Goal: Information Seeking & Learning: Understand process/instructions

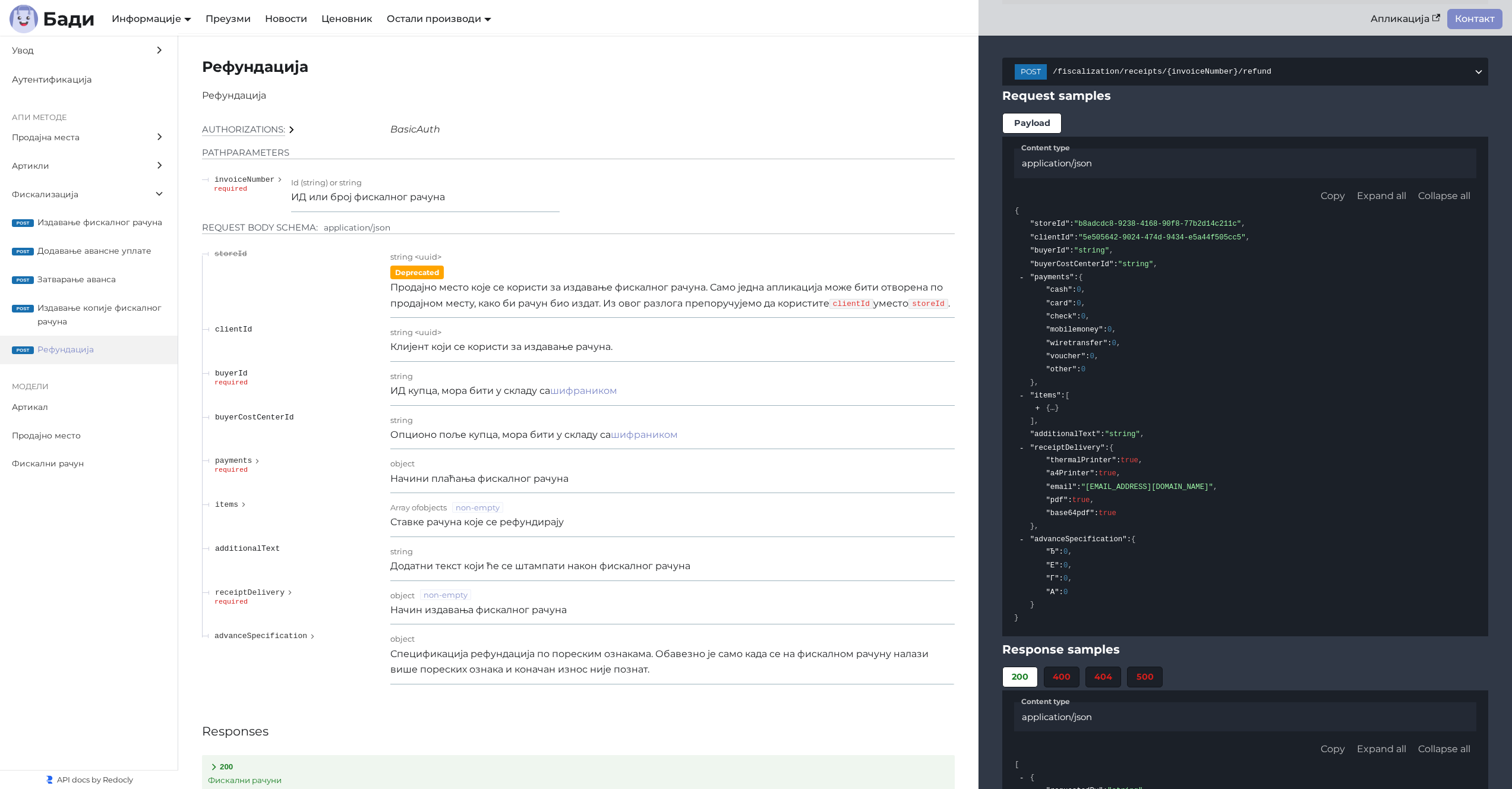
scroll to position [14292, 0]
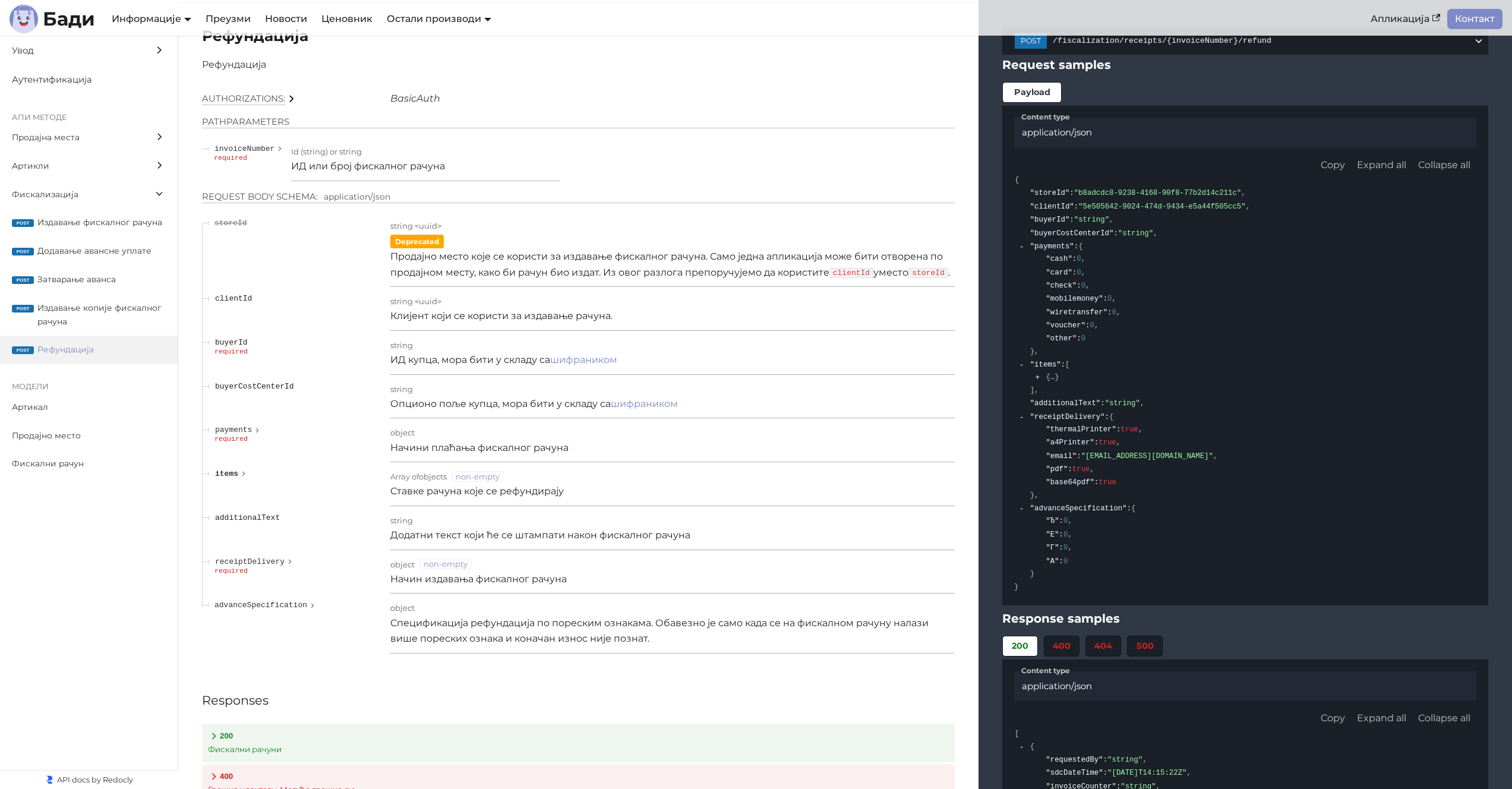
click at [240, 479] on icon "expand items" at bounding box center [244, 474] width 8 height 11
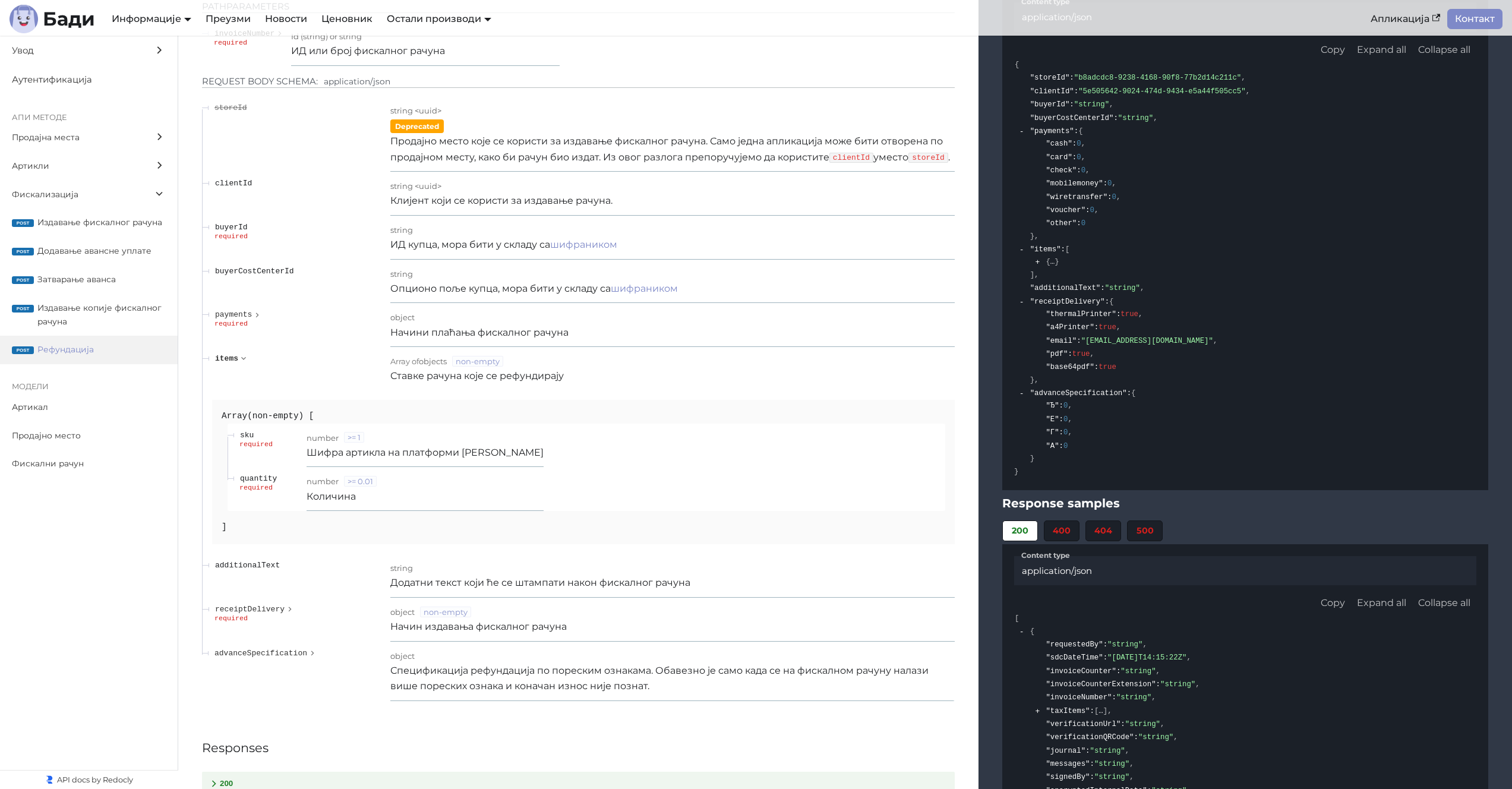
scroll to position [14402, 0]
click at [482, 426] on div "Array (non-empty) sku required number >= 1 Шифра артикла на платформи [PERSON_N…" at bounding box center [583, 477] width 743 height 144
click at [240, 367] on icon "expand items" at bounding box center [244, 363] width 11 height 8
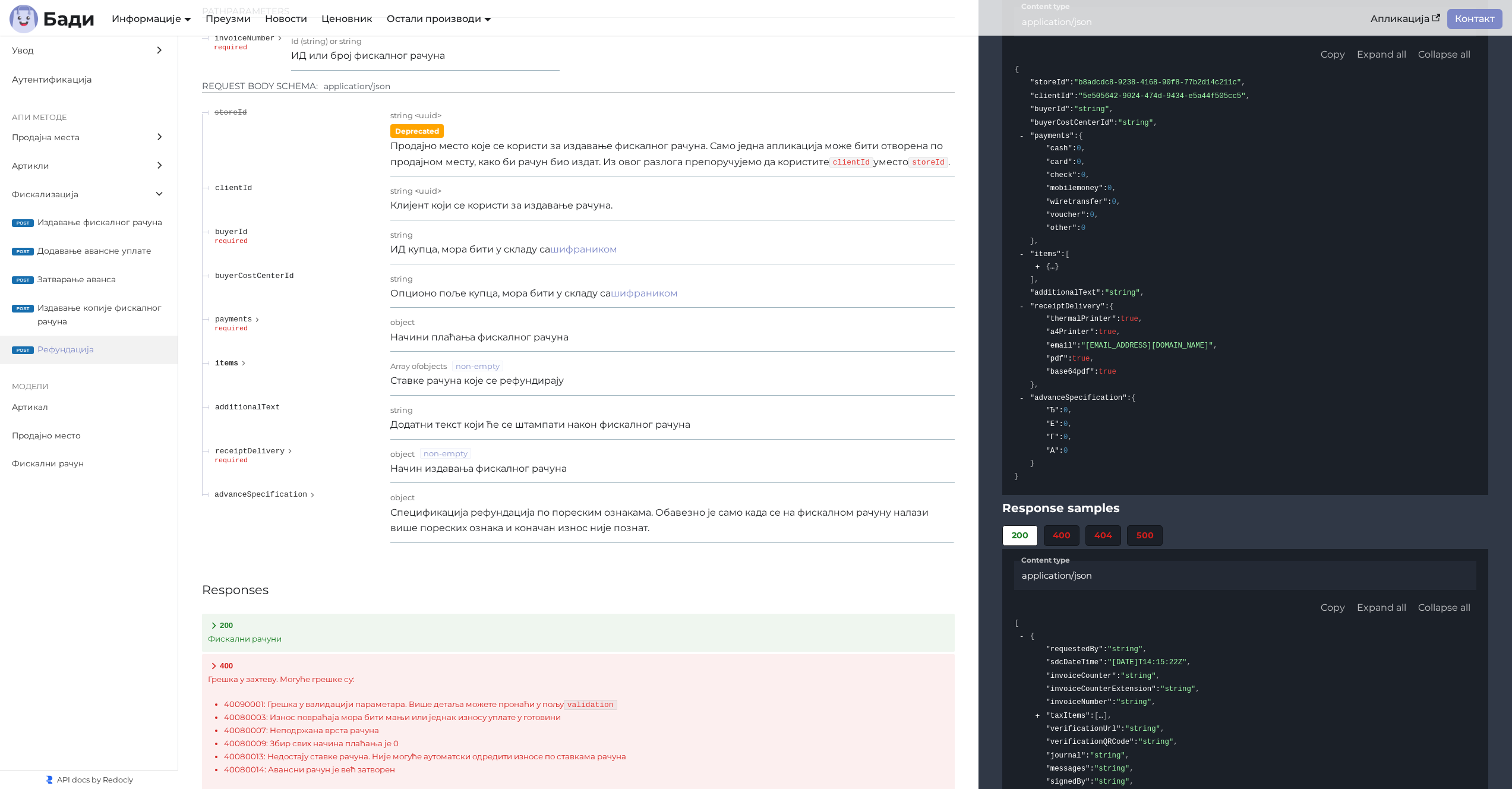
click at [231, 368] on span "items" at bounding box center [227, 363] width 23 height 9
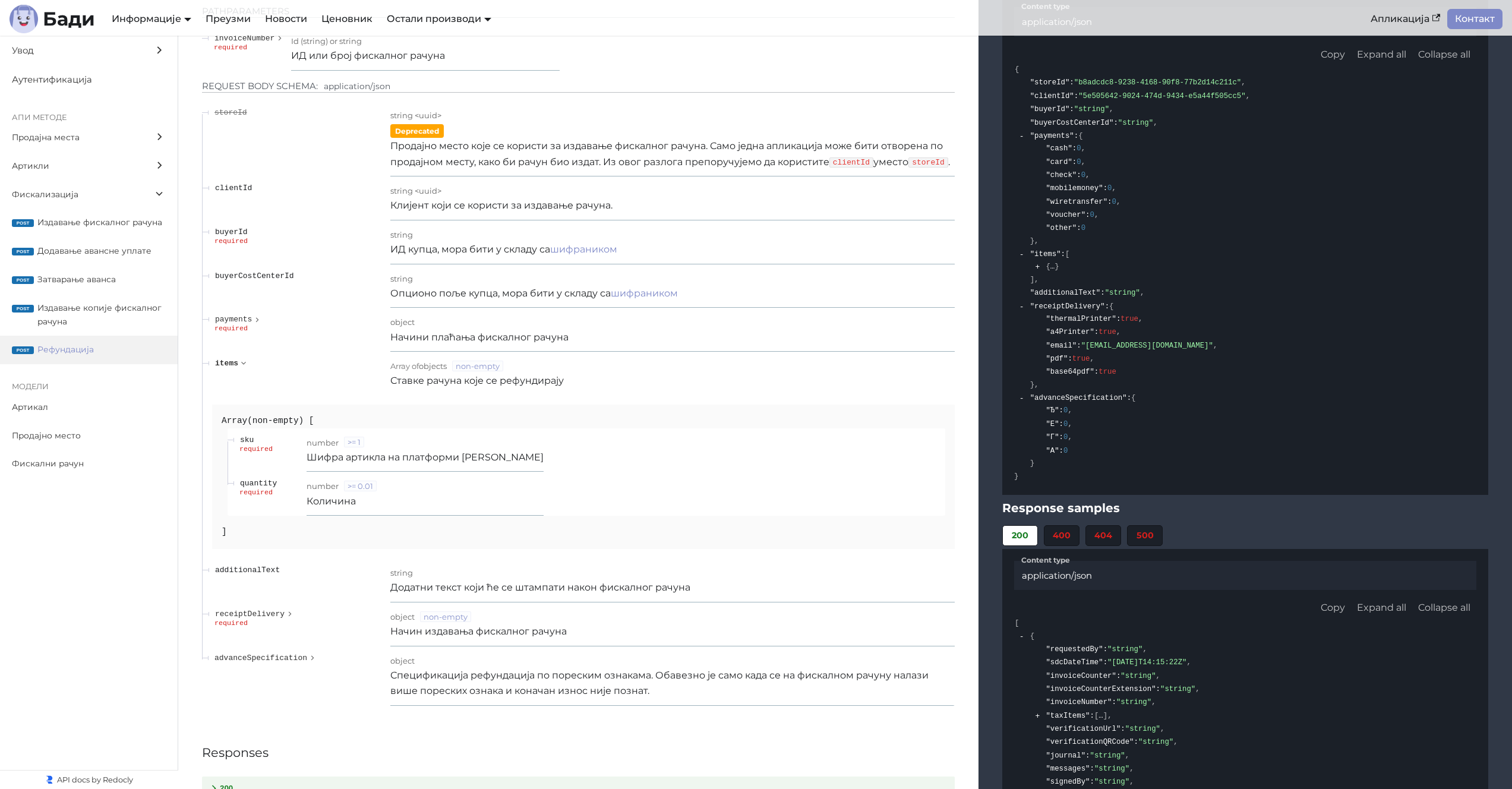
click at [235, 368] on span "items" at bounding box center [227, 363] width 23 height 9
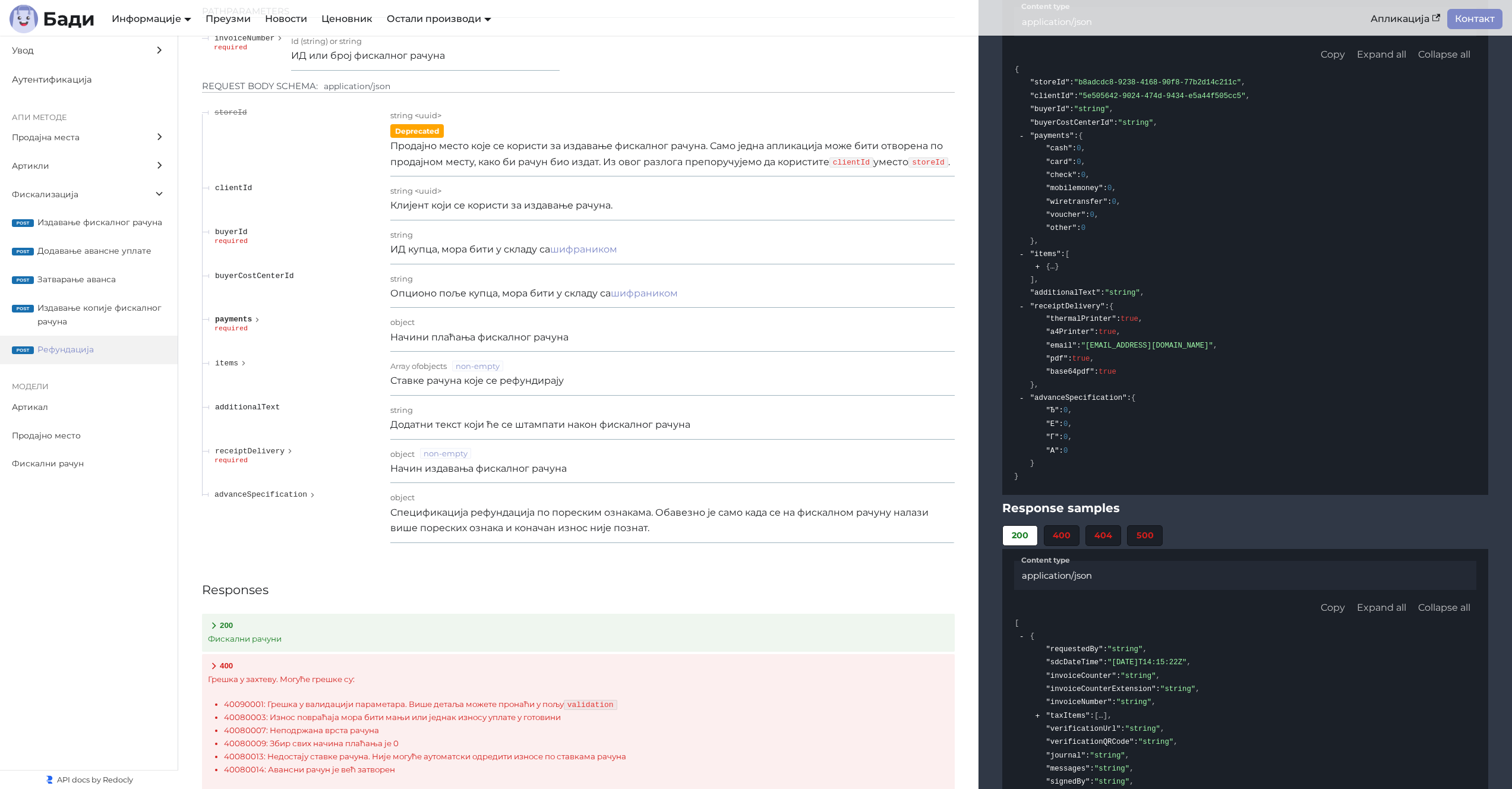
click at [253, 325] on icon "expand payments" at bounding box center [257, 319] width 8 height 11
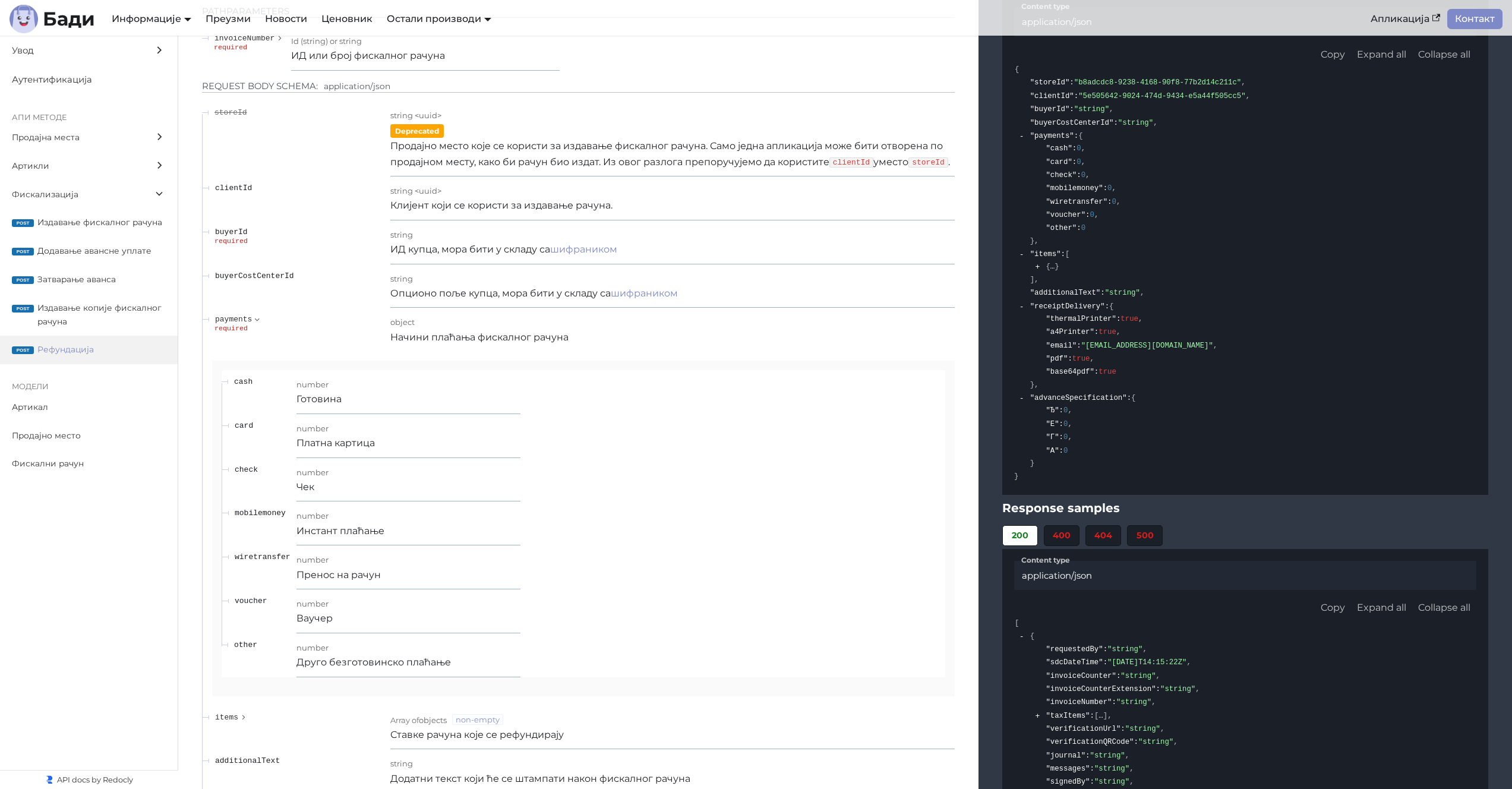
click at [320, 407] on p "Готовина" at bounding box center [408, 399] width 224 height 15
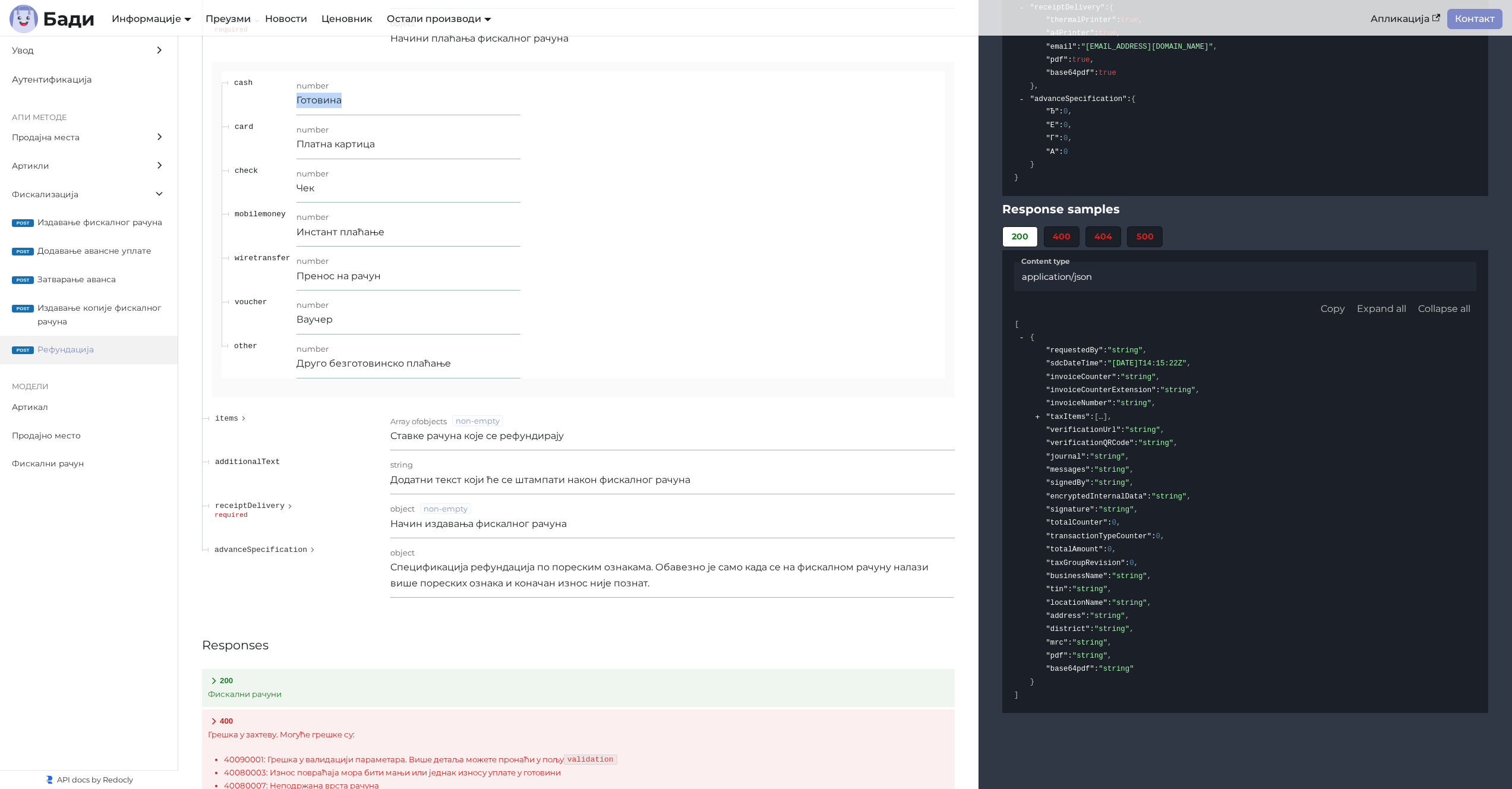
scroll to position [14783, 0]
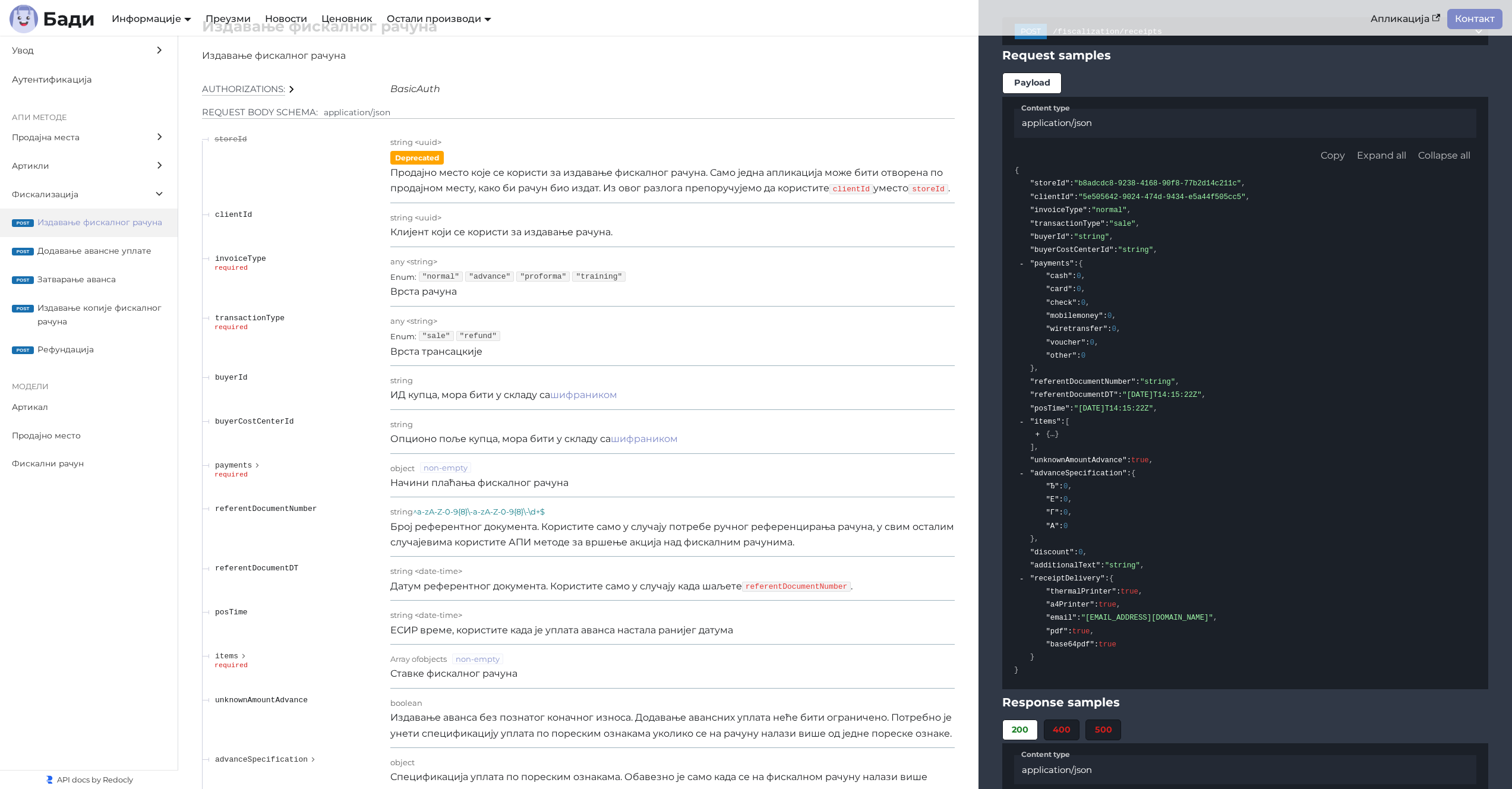
scroll to position [9900, 0]
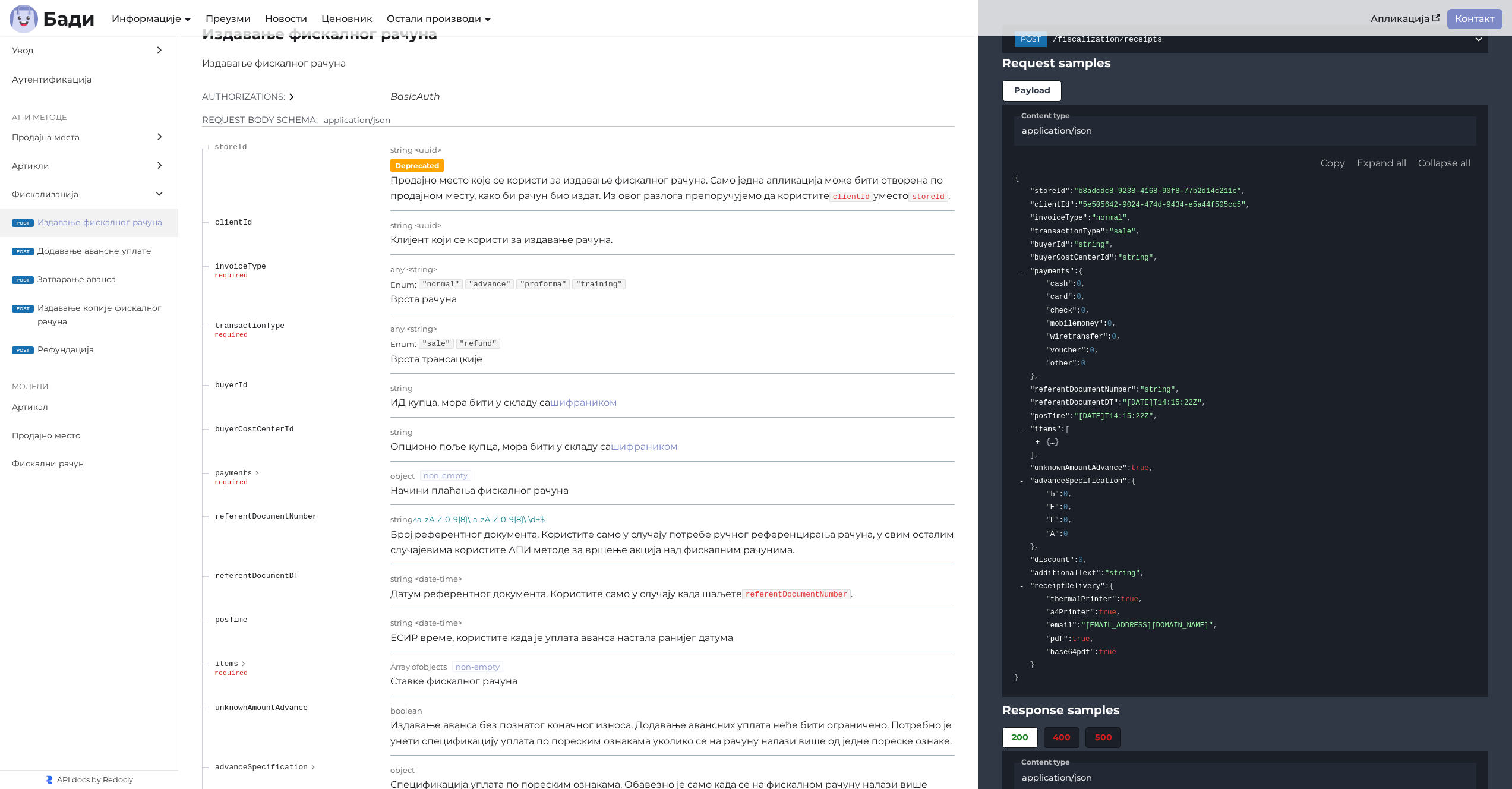
click at [487, 285] on span ""advance"" at bounding box center [490, 284] width 49 height 10
click at [532, 286] on span ""proforma"" at bounding box center [542, 284] width 53 height 10
click at [571, 287] on div "Enum : "normal" "advance" "proforma" "training"" at bounding box center [673, 284] width 564 height 15
click at [444, 290] on div "Enum : "normal" "advance" "proforma" "training"" at bounding box center [673, 284] width 564 height 15
click at [445, 288] on span ""normal"" at bounding box center [441, 284] width 44 height 10
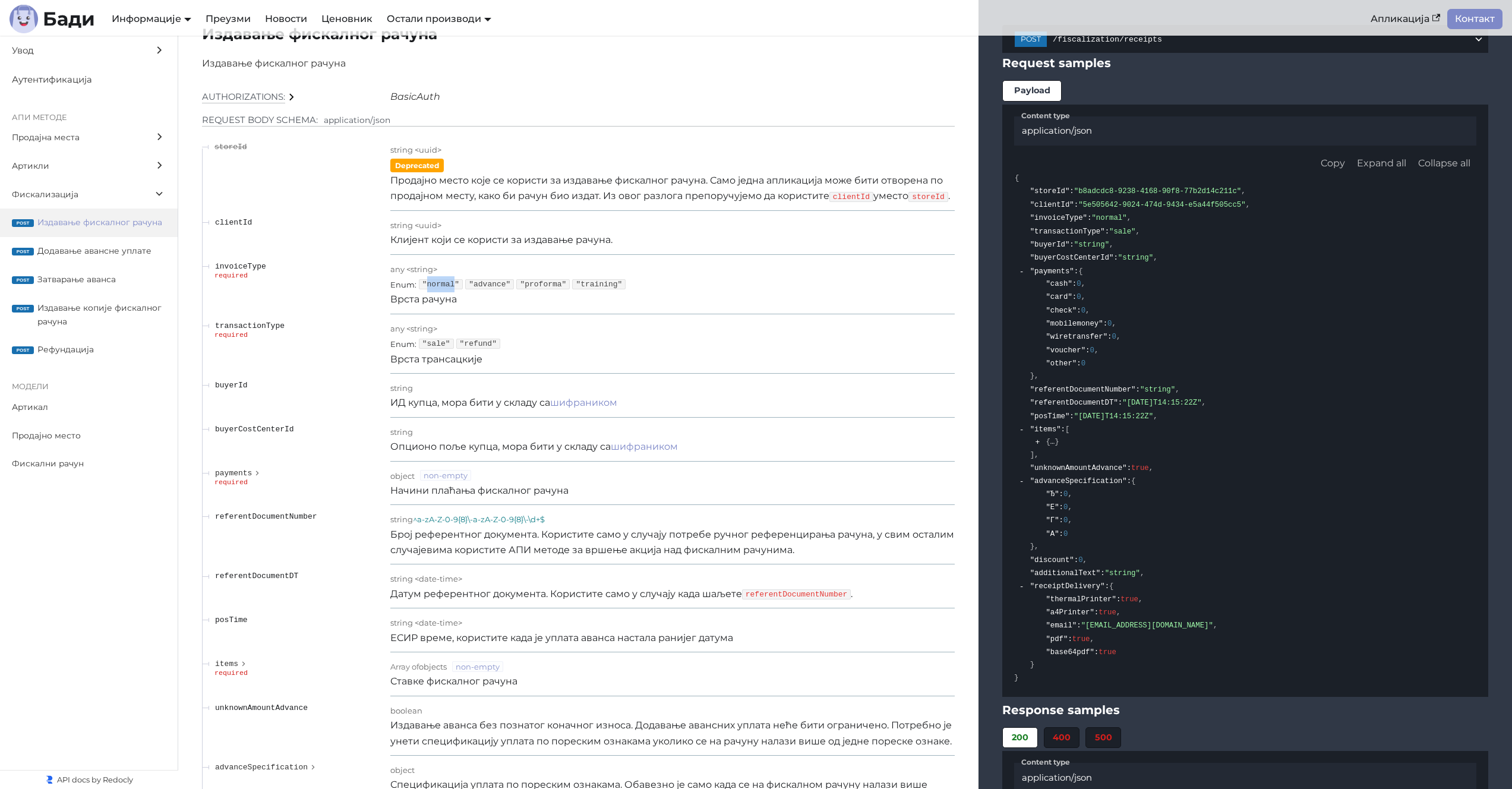
click at [445, 287] on span ""normal"" at bounding box center [441, 284] width 44 height 10
click at [658, 541] on p "Број референтног документа. Користите само у случају потребе ручног референцира…" at bounding box center [673, 542] width 564 height 32
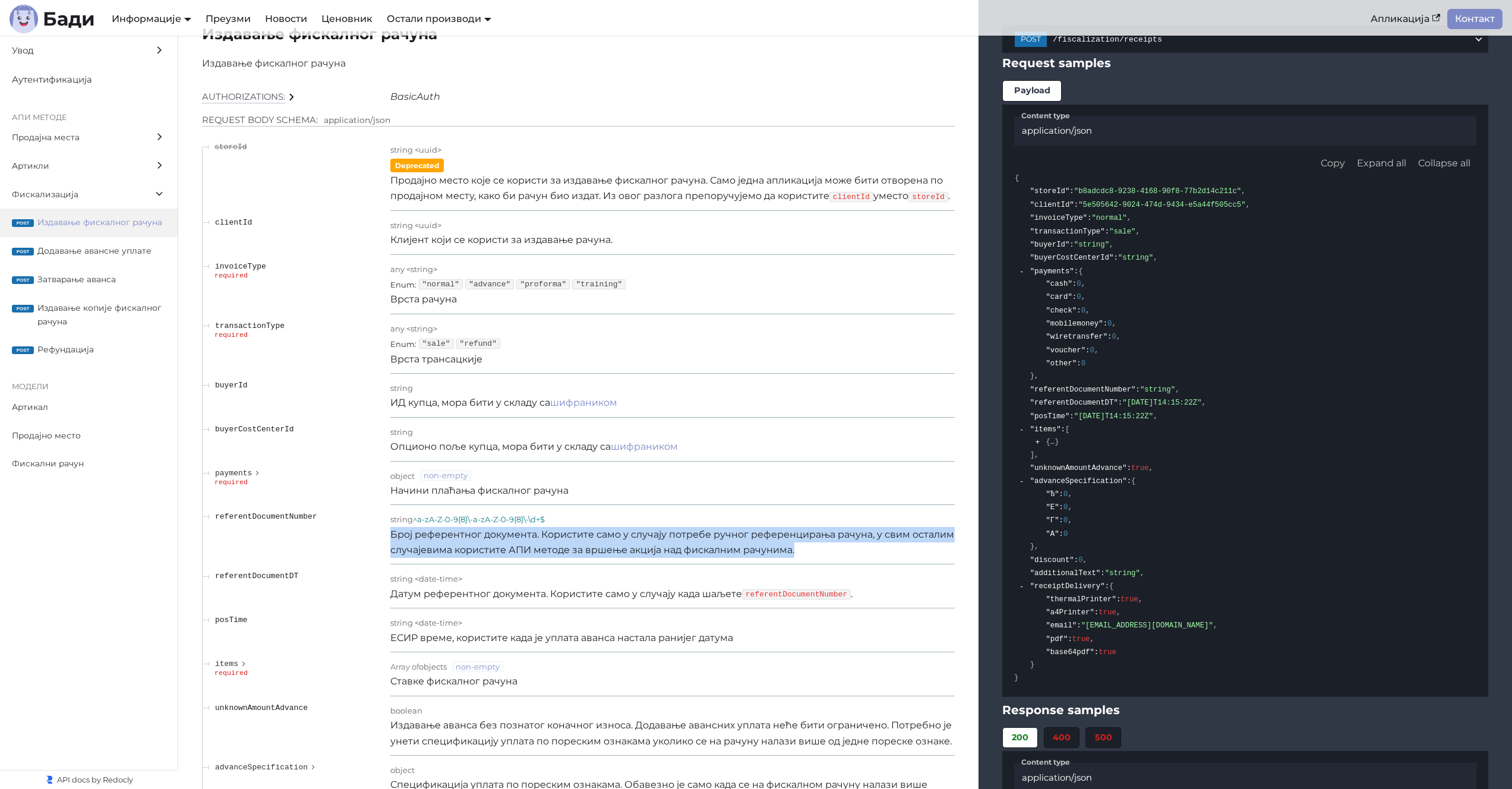
click at [658, 541] on p "Број референтног документа. Користите само у случају потребе ручног референцира…" at bounding box center [673, 542] width 564 height 32
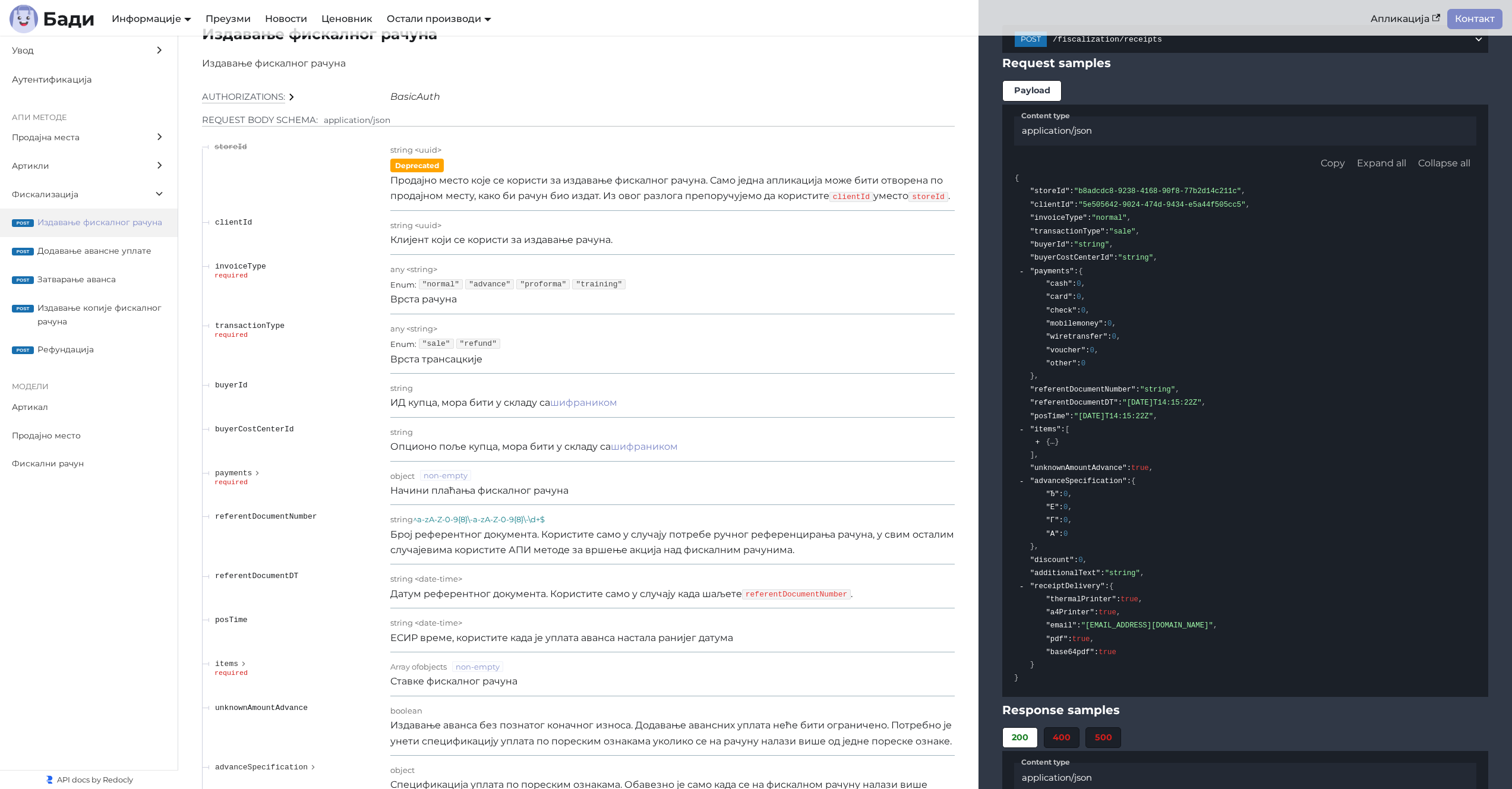
click at [653, 546] on p "Број референтног документа. Користите само у случају потребе ручног референцира…" at bounding box center [673, 542] width 564 height 32
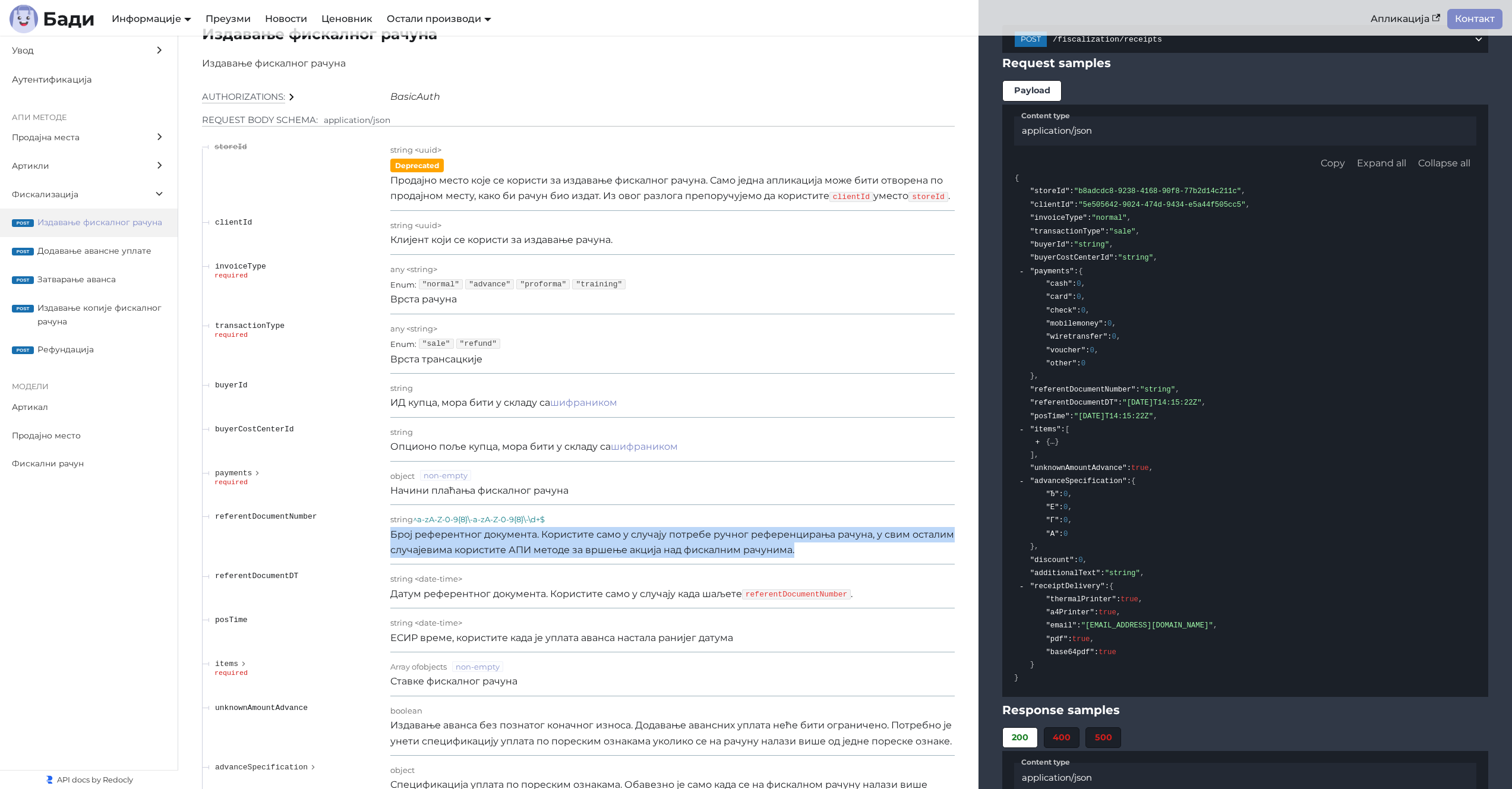
click at [653, 546] on p "Број референтног документа. Користите само у случају потребе ручног референцира…" at bounding box center [673, 542] width 564 height 32
click at [653, 537] on p "Број референтног документа. Користите само у случају потребе ручног референцира…" at bounding box center [673, 542] width 564 height 32
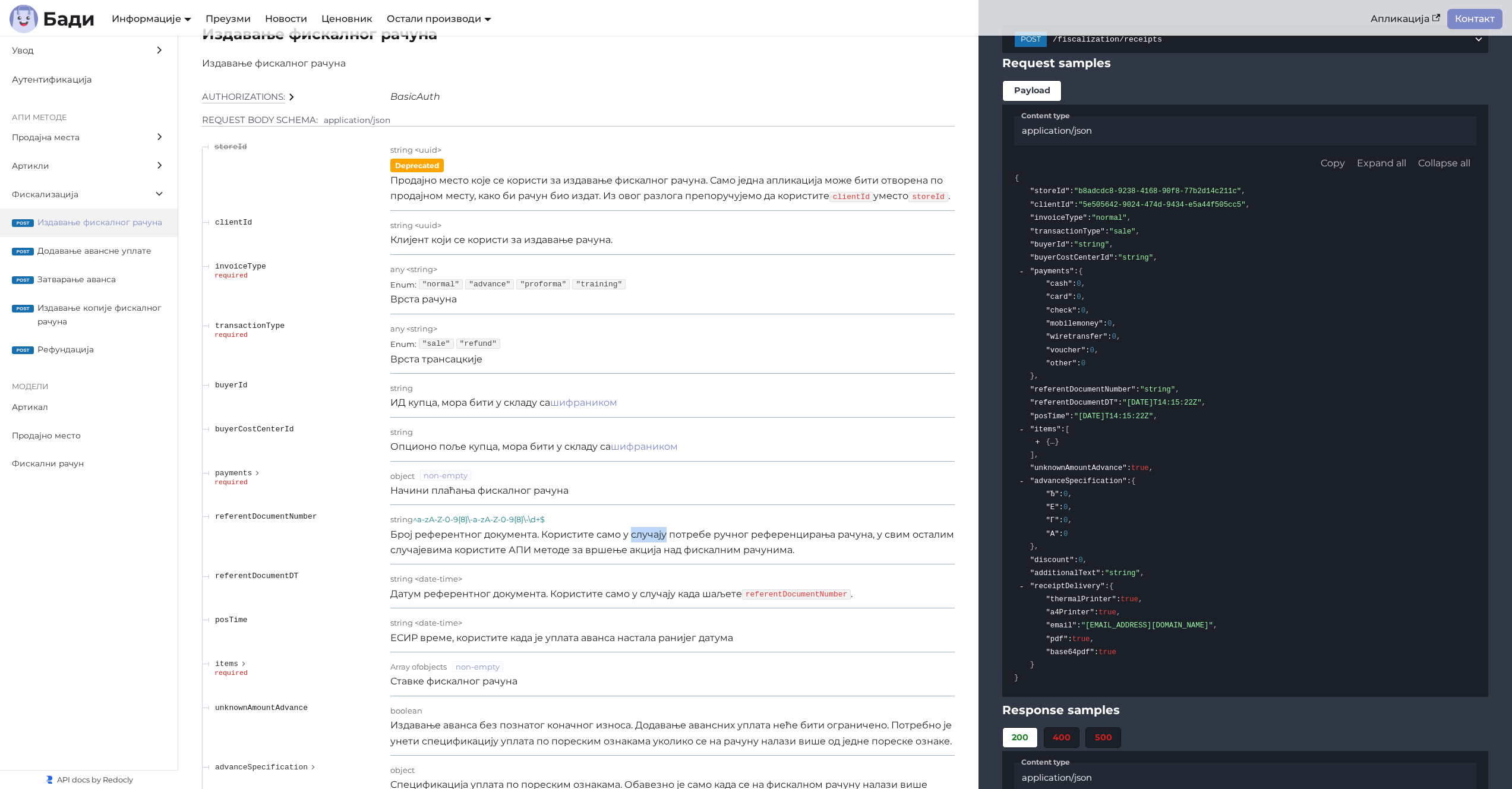
click at [653, 537] on p "Број референтног документа. Користите само у случају потребе ручног референцира…" at bounding box center [673, 542] width 564 height 32
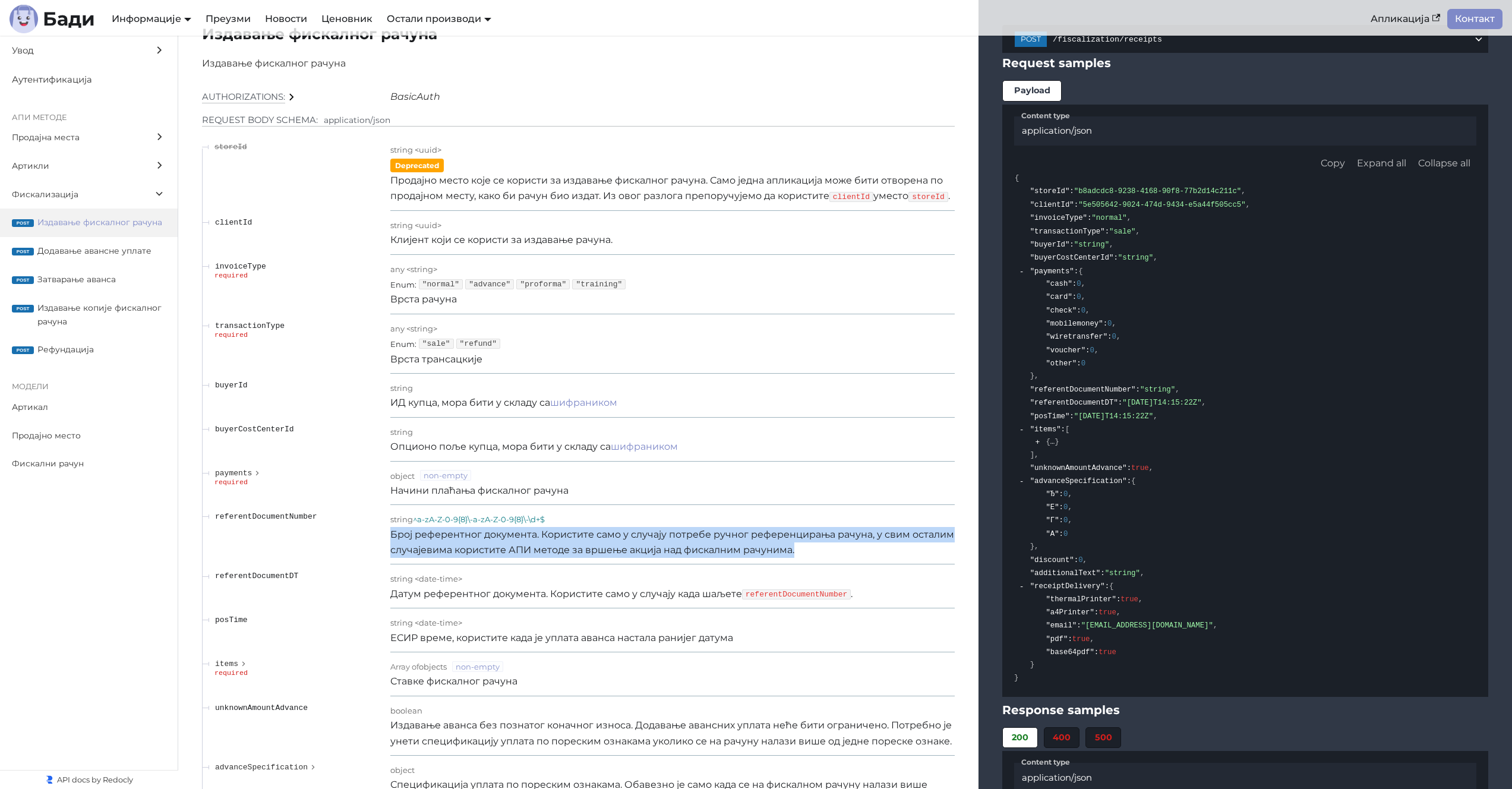
click at [653, 537] on p "Број референтног документа. Користите само у случају потребе ручног референцира…" at bounding box center [673, 542] width 564 height 32
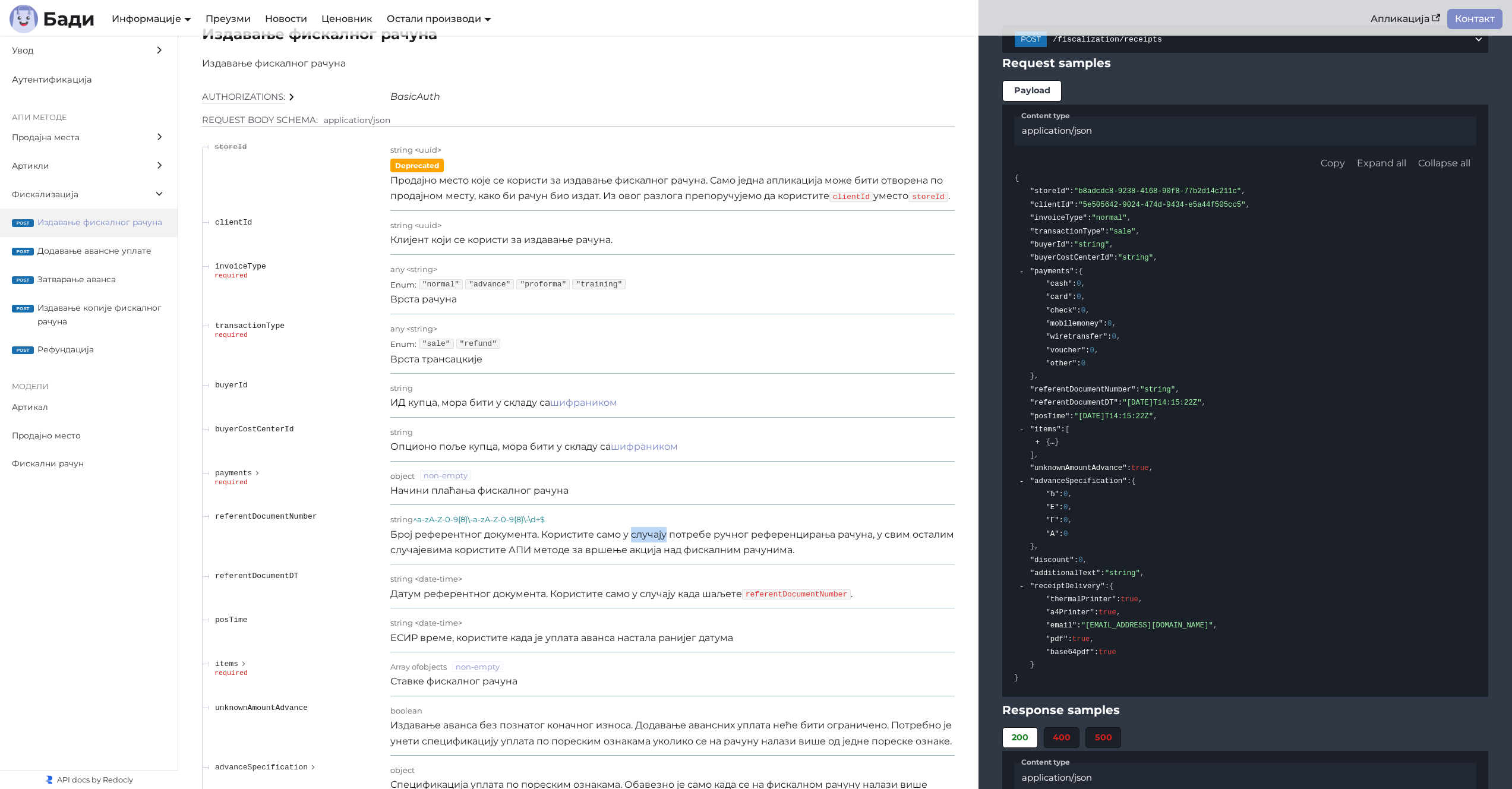
click at [653, 537] on p "Број референтног документа. Користите само у случају потребе ручног референцира…" at bounding box center [673, 542] width 564 height 32
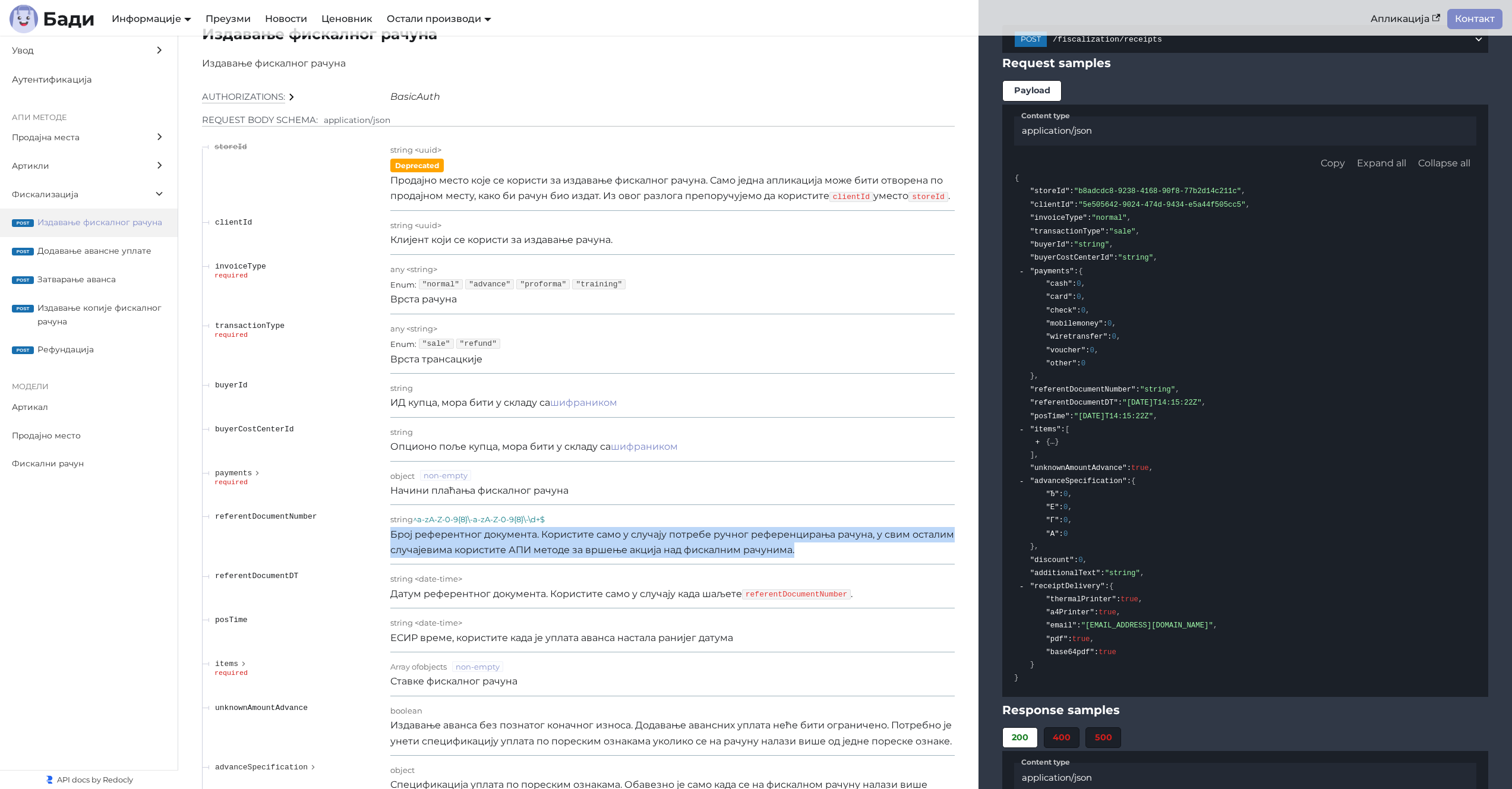
click at [653, 537] on p "Број референтног документа. Користите само у случају потребе ручног референцира…" at bounding box center [673, 542] width 564 height 32
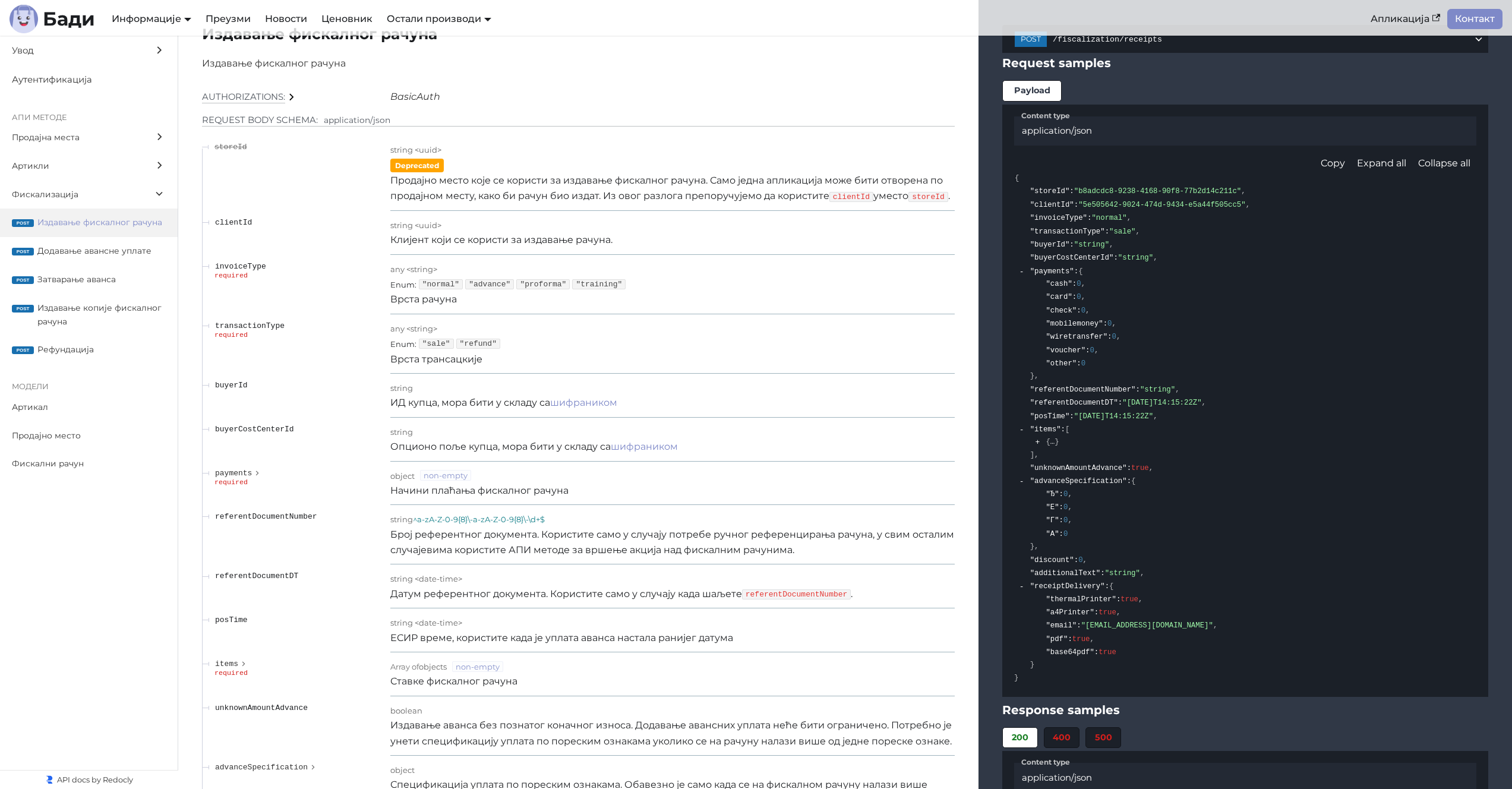
click at [1042, 425] on span ""items"" at bounding box center [1046, 429] width 31 height 8
click at [1036, 439] on button "expand" at bounding box center [1038, 443] width 9 height 9
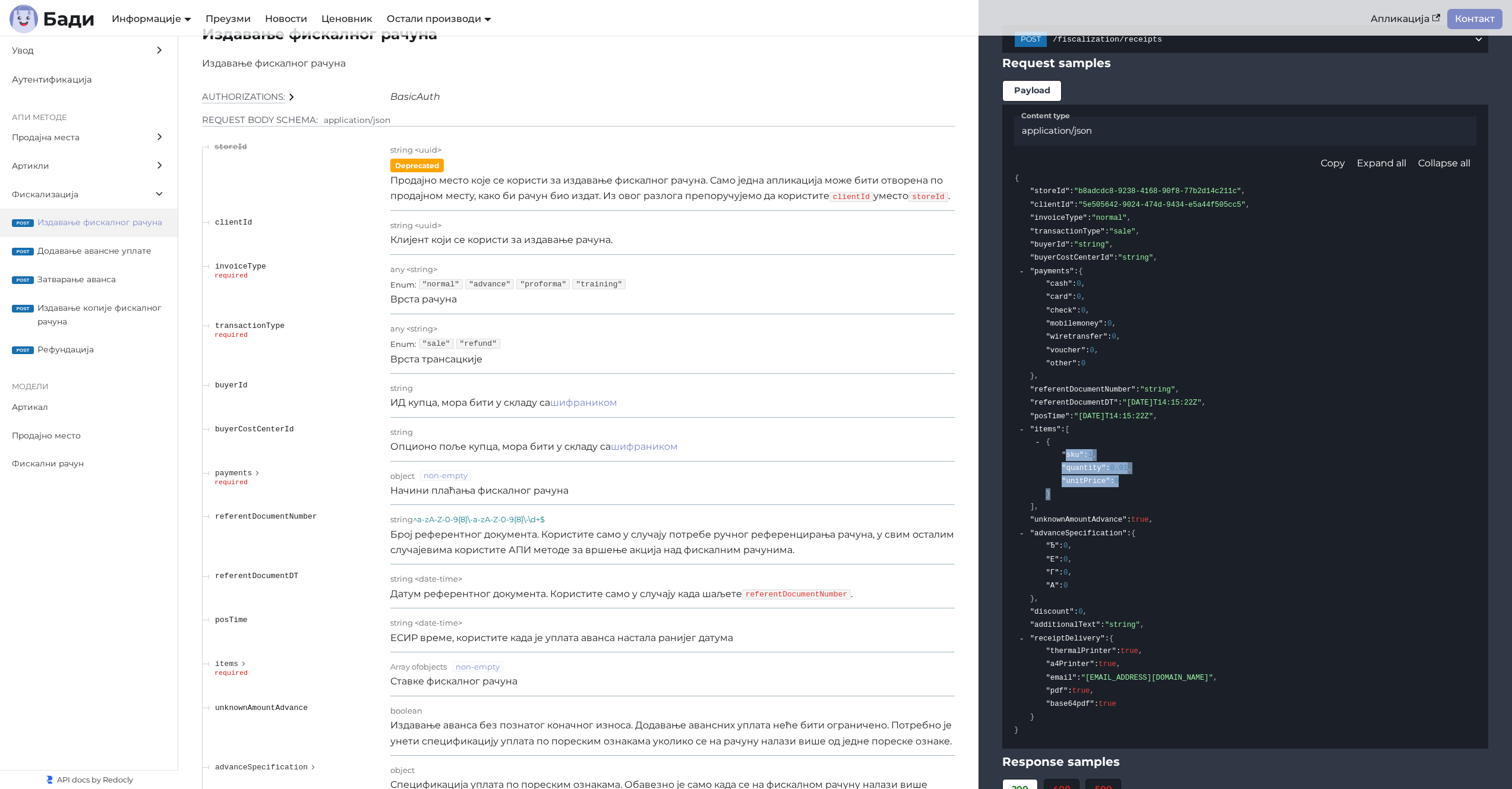
drag, startPoint x: 1064, startPoint y: 439, endPoint x: 1091, endPoint y: 481, distance: 49.9
click at [1091, 481] on div "{ "sku" : 1 , "quantity" : 0.01 , "unitPrice" : 0 }" at bounding box center [1089, 468] width 90 height 65
click at [1104, 475] on div ""unitPrice" : 0" at bounding box center [1090, 482] width 59 height 13
drag, startPoint x: 1129, startPoint y: 468, endPoint x: 1057, endPoint y: 442, distance: 76.6
click at [1057, 442] on div "{ "sku" : 1 , "quantity" : 0.01 , "unitPrice" : 0 }" at bounding box center [1089, 468] width 90 height 65
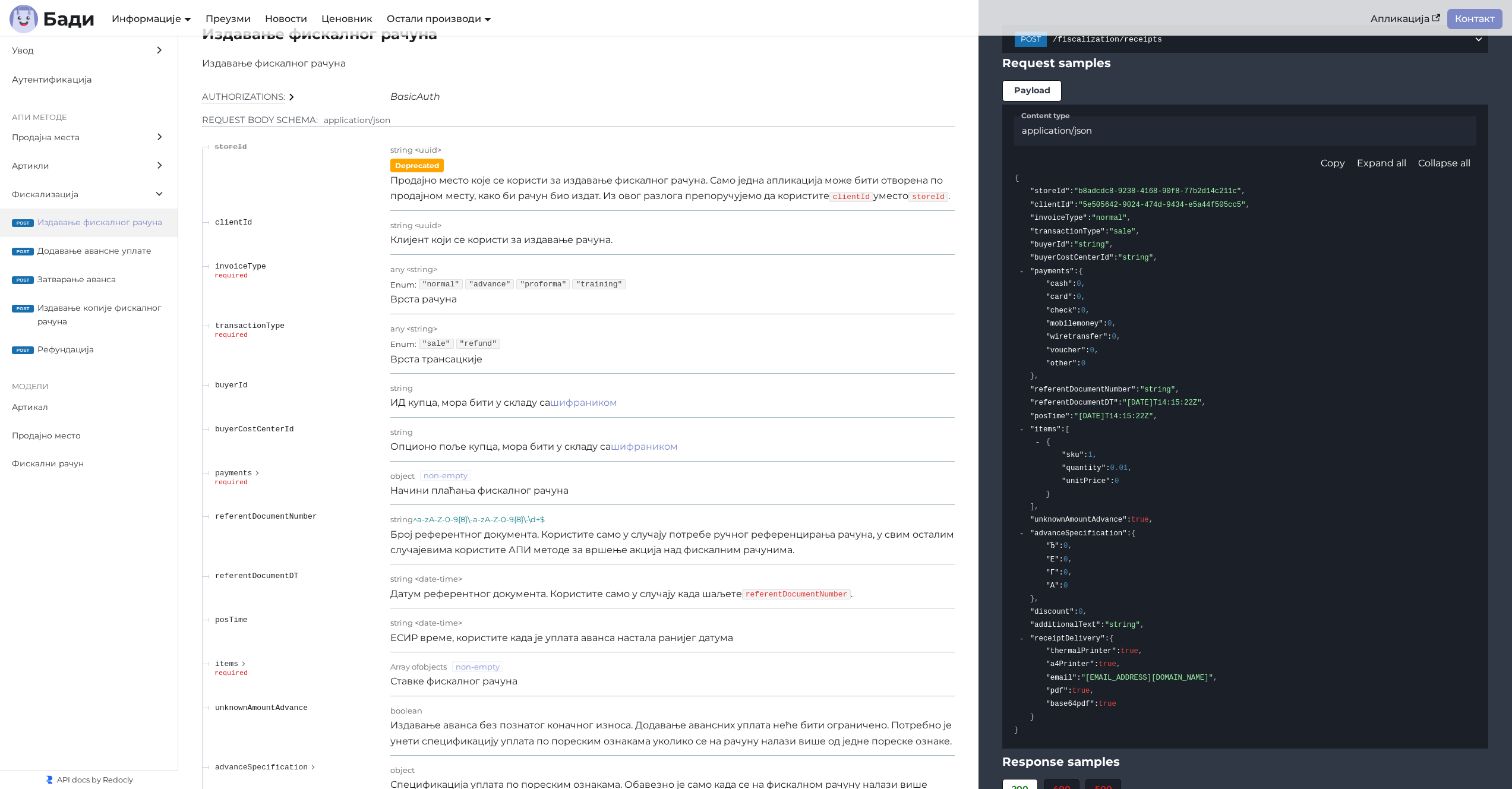
click at [1061, 566] on div ""Г" : 0 ," at bounding box center [1058, 573] width 29 height 13
click at [1057, 605] on div ""discount" : 0 ," at bounding box center [1058, 612] width 59 height 13
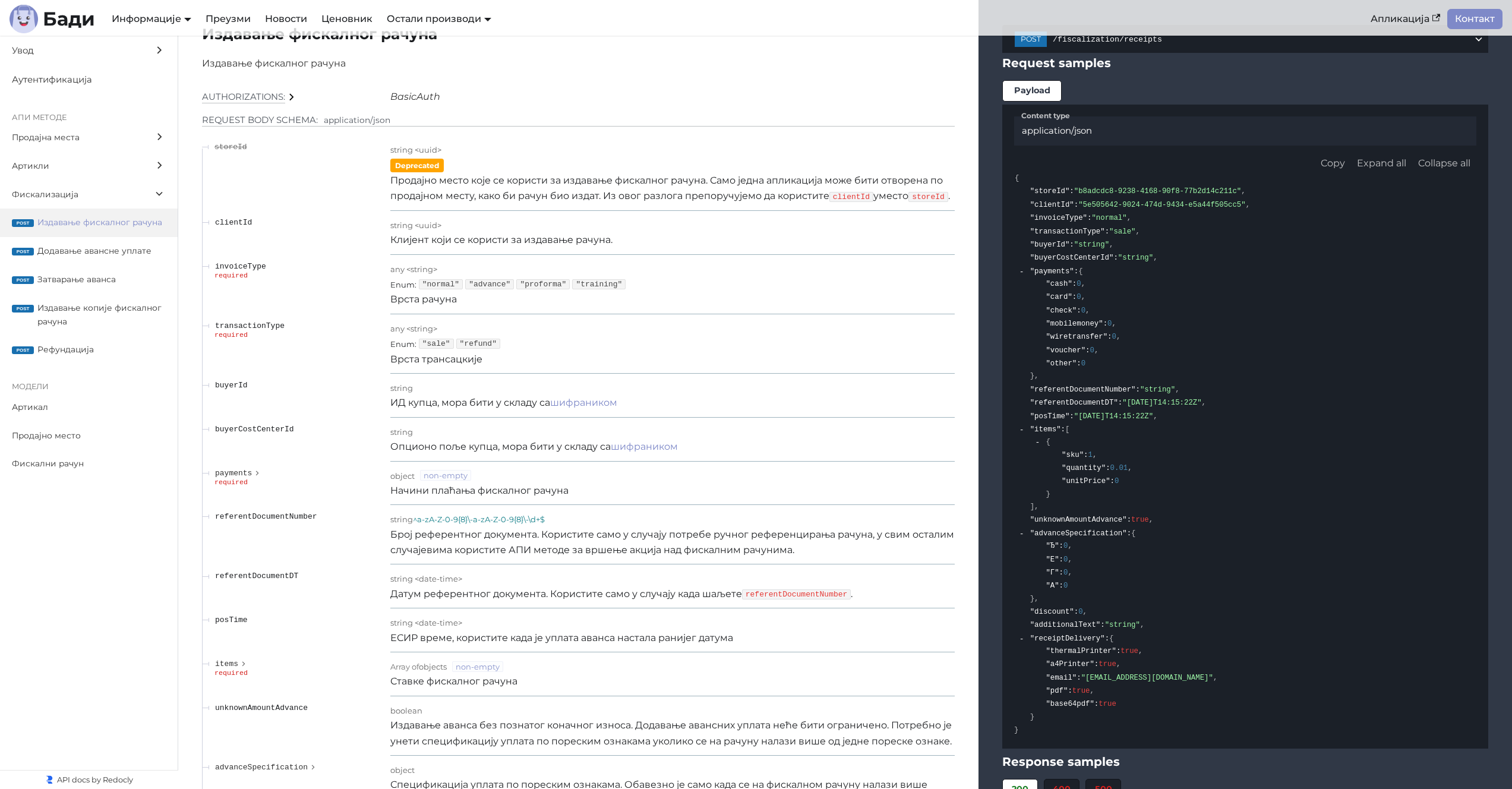
click at [468, 245] on p "Клијент који се користи за издавање рачуна." at bounding box center [673, 240] width 564 height 15
click at [683, 355] on p "Врста трансацкије" at bounding box center [673, 359] width 564 height 15
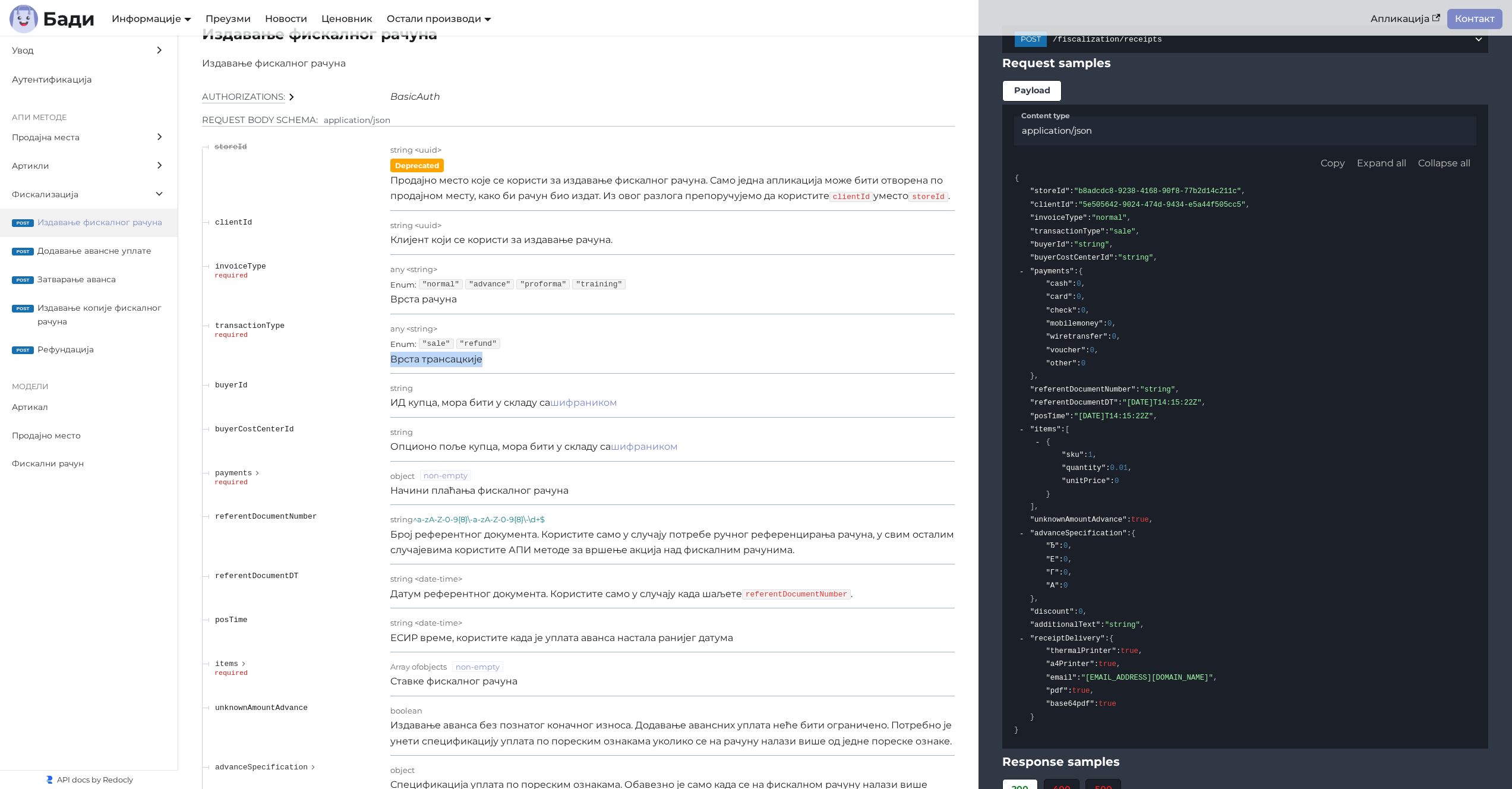
click at [683, 355] on p "Врста трансацкије" at bounding box center [673, 359] width 564 height 15
click at [589, 362] on td "any < string > Enum : "sale" "refund" Врста трансацкије" at bounding box center [673, 344] width 564 height 59
click at [589, 359] on p "Врста трансацкије" at bounding box center [673, 359] width 564 height 15
click at [378, 363] on td "transactionType required" at bounding box center [296, 344] width 188 height 59
click at [402, 361] on p "Врста трансацкије" at bounding box center [673, 359] width 564 height 15
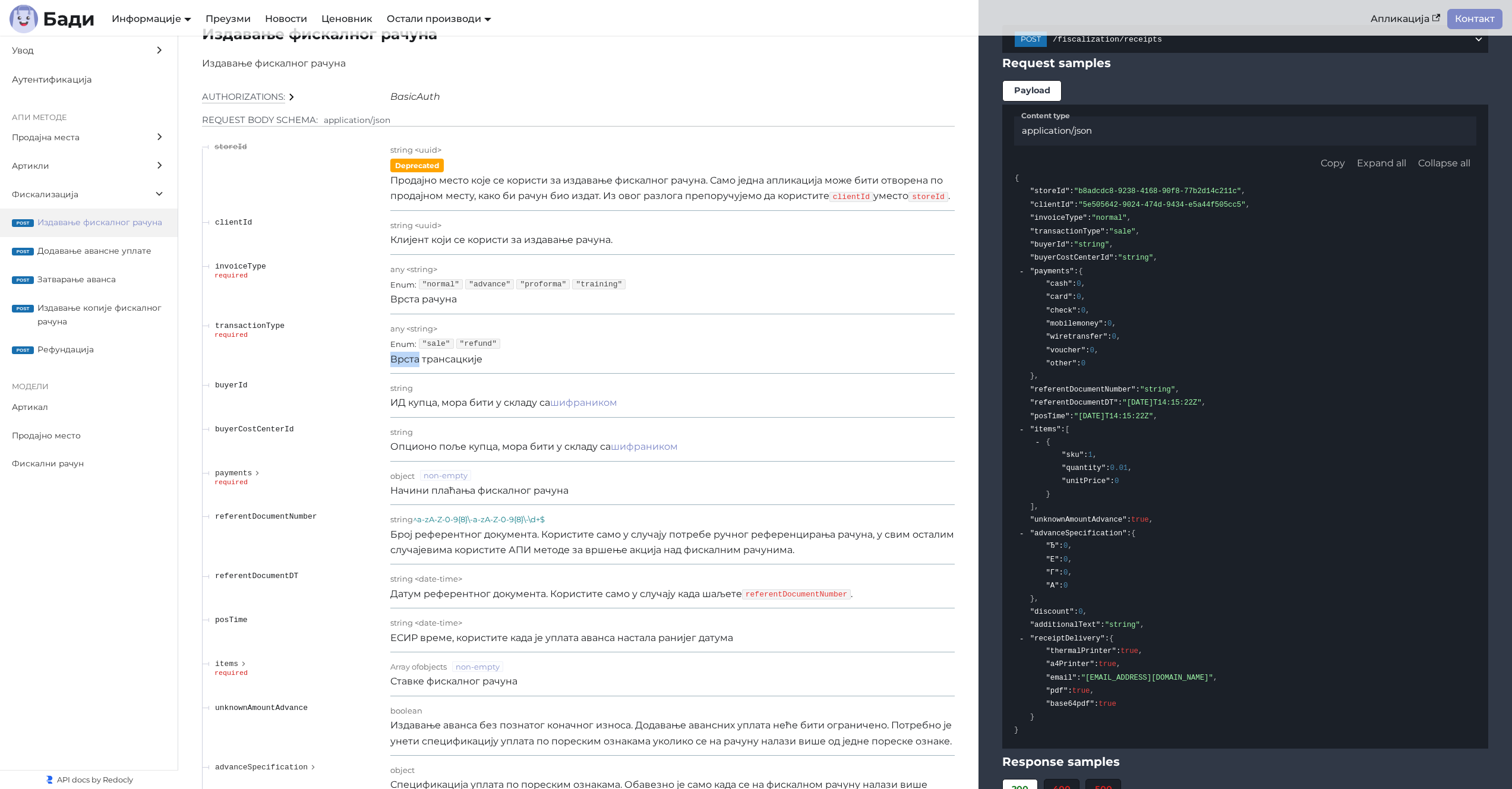
click at [403, 361] on p "Врста трансацкије" at bounding box center [673, 359] width 564 height 15
click at [397, 361] on p "Врста трансацкије" at bounding box center [673, 359] width 564 height 15
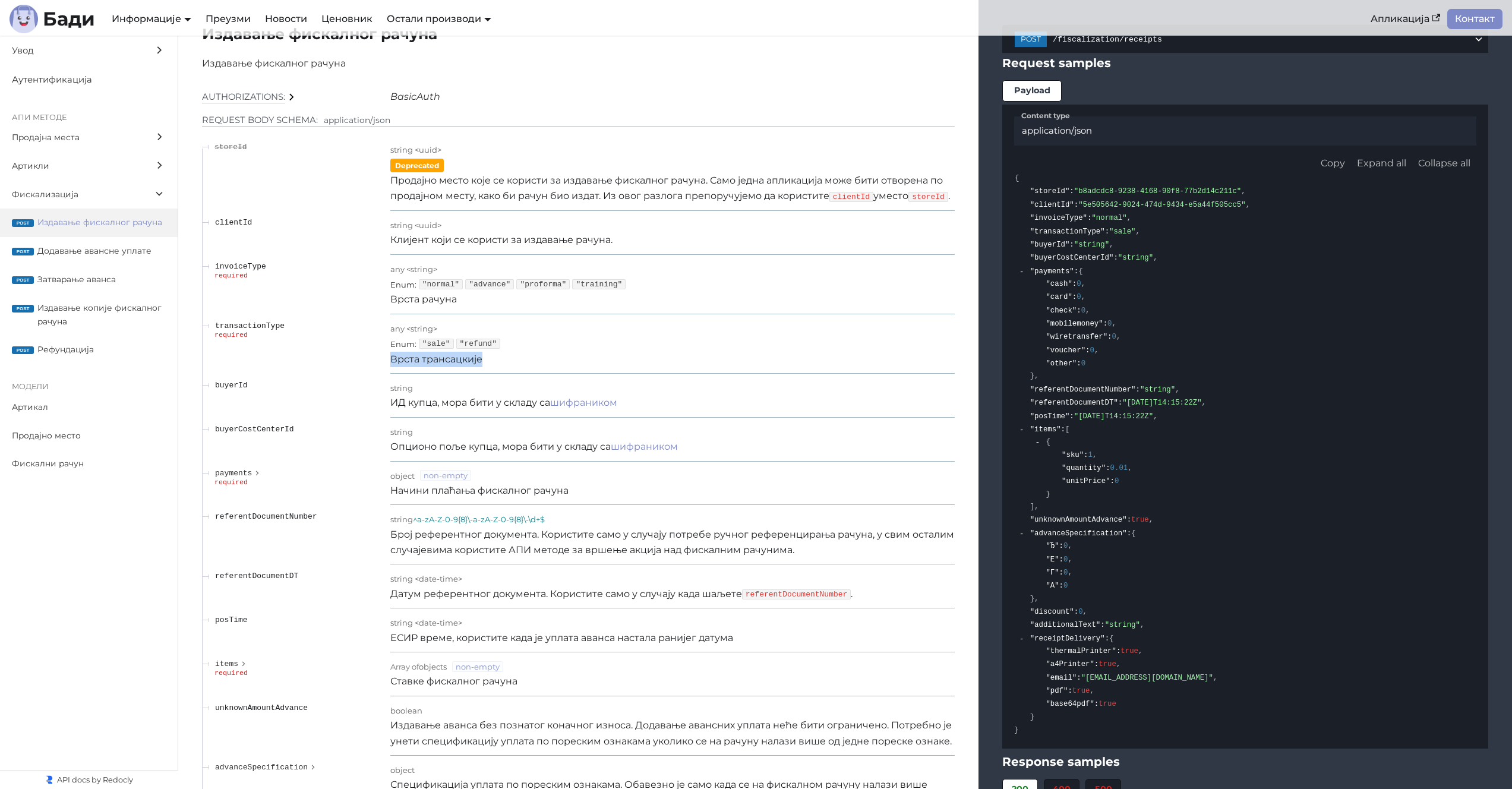
click at [717, 179] on p "Продајно место које се користи за издавање фискалног рачуна. Само једна апликац…" at bounding box center [673, 188] width 564 height 32
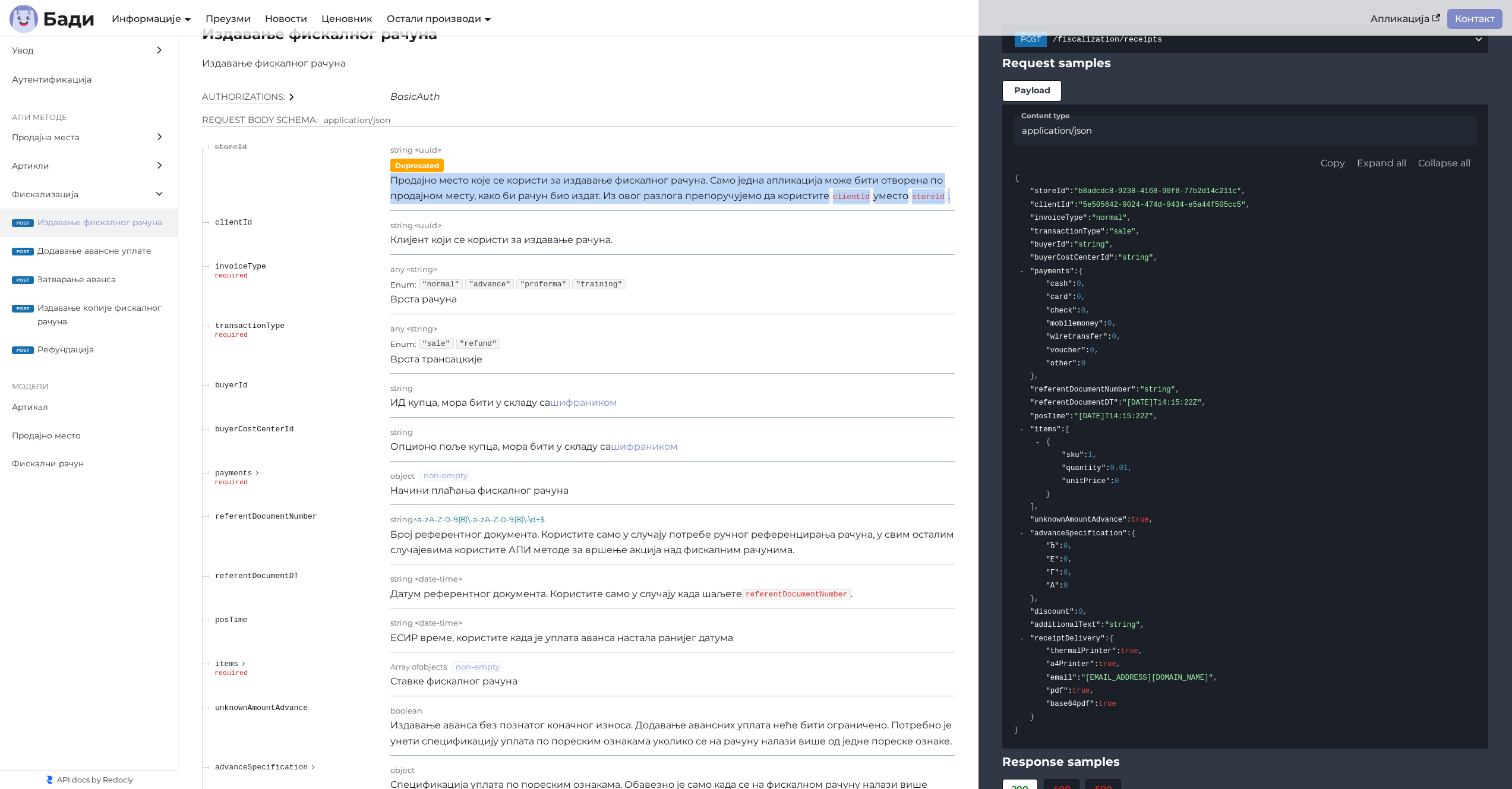
click at [717, 179] on p "Продајно место које се користи за издавање фискалног рачуна. Само једна апликац…" at bounding box center [673, 188] width 564 height 32
click at [617, 176] on p "Продајно место које се користи за издавање фискалног рачуна. Само једна апликац…" at bounding box center [673, 188] width 564 height 32
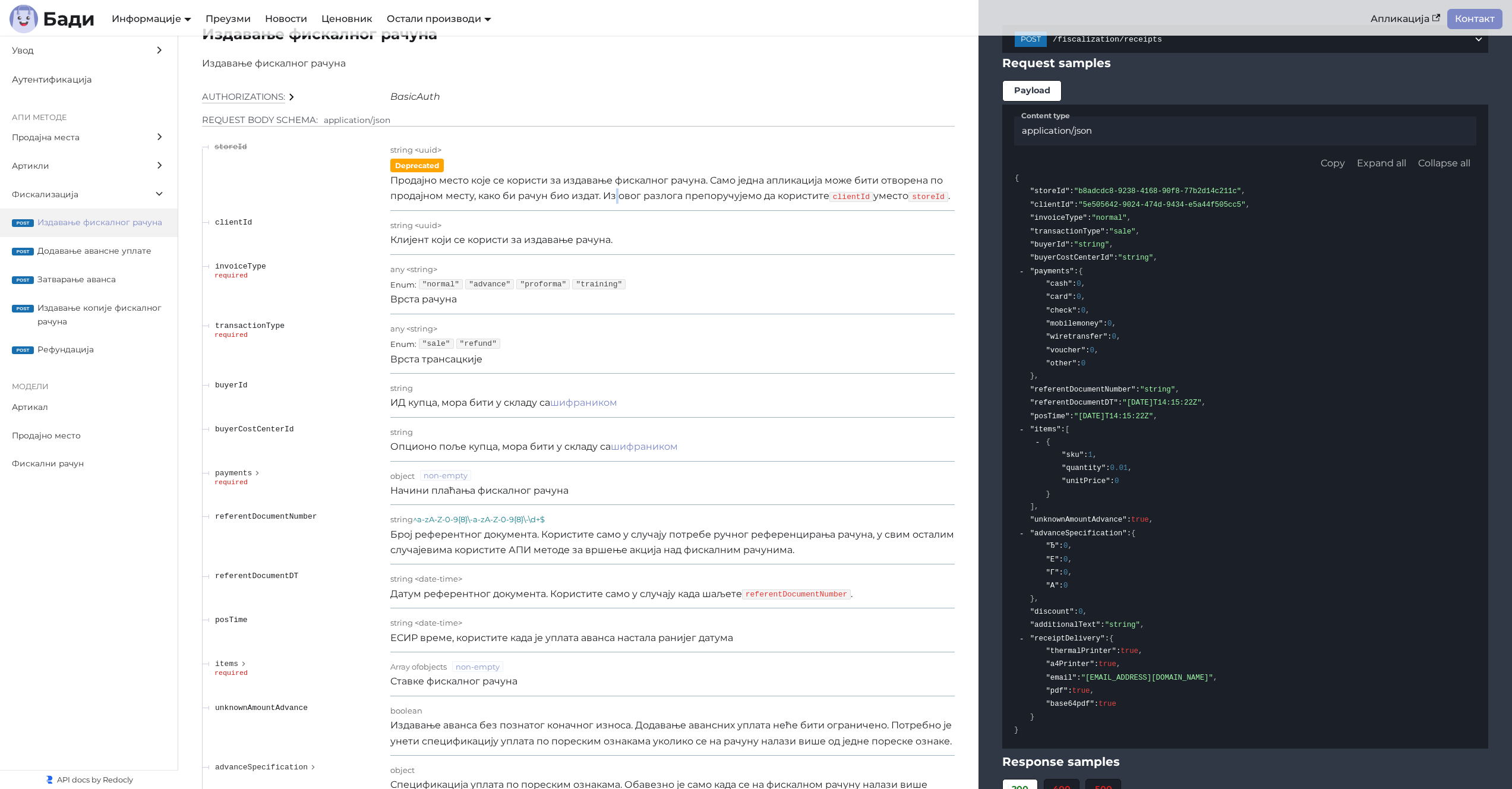
click at [617, 176] on p "Продајно место које се користи за издавање фискалног рачуна. Само једна апликац…" at bounding box center [673, 188] width 564 height 32
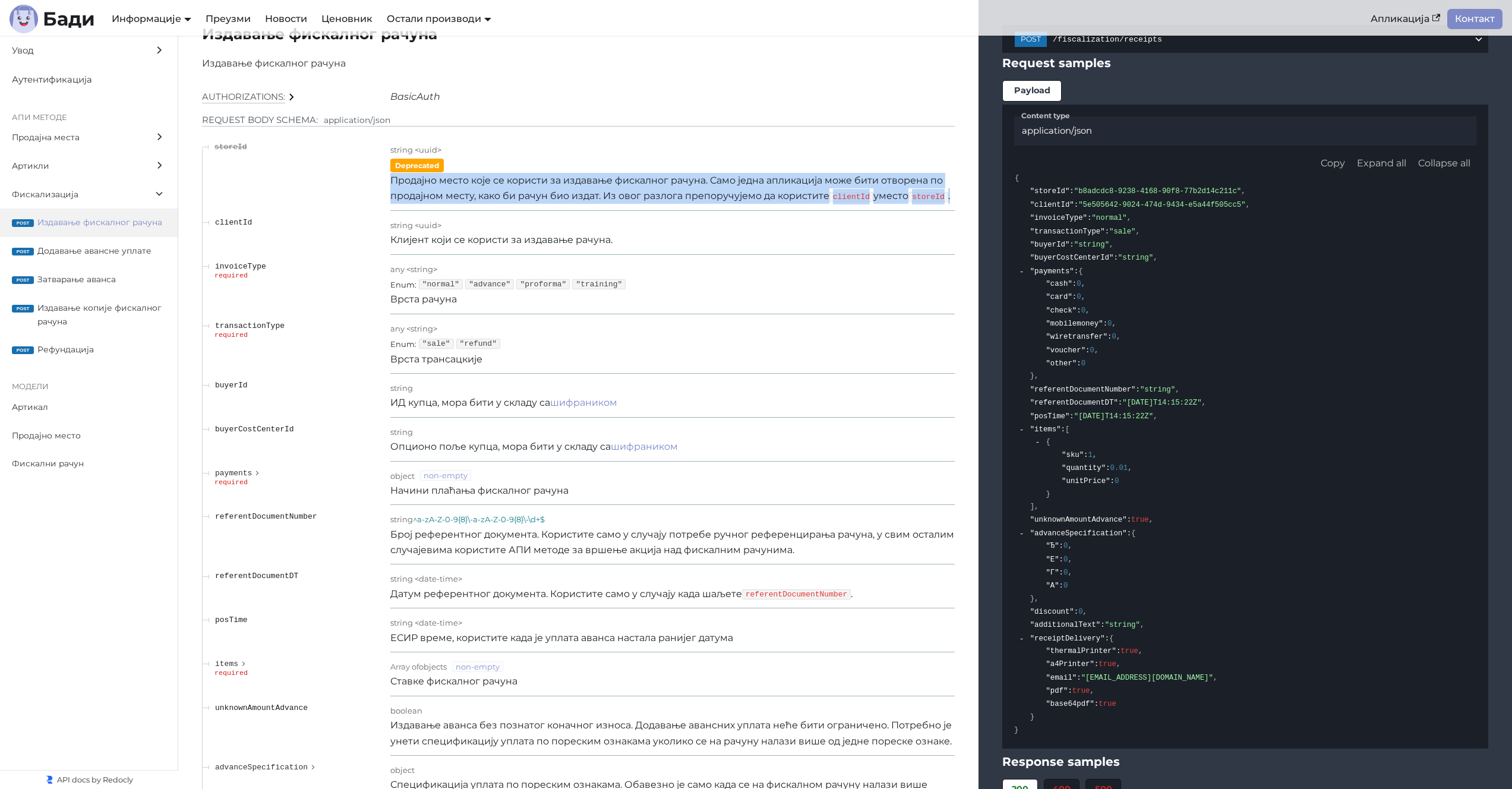
click at [617, 176] on p "Продајно место које се користи за издавање фискалног рачуна. Само једна апликац…" at bounding box center [673, 188] width 564 height 32
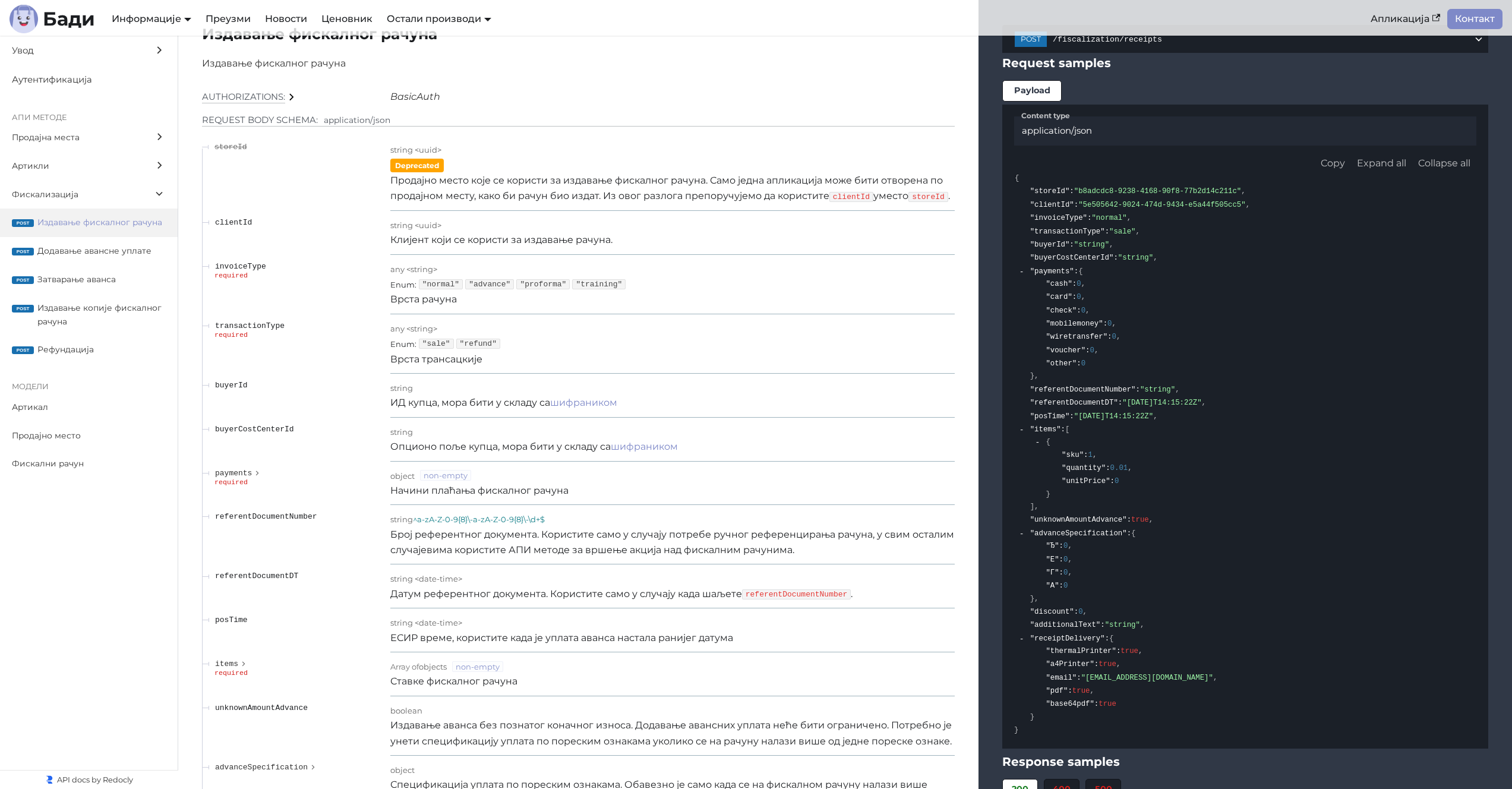
click at [437, 446] on p "Опционо поље купца, мора бити у складу са шифраником" at bounding box center [673, 446] width 564 height 15
click at [437, 446] on p "Опционо поље купца, мора бити у складу са шифраником" at bounding box center [673, 446] width 564 height 15
click at [532, 242] on p "Клијент који се користи за издавање рачуна." at bounding box center [673, 240] width 564 height 15
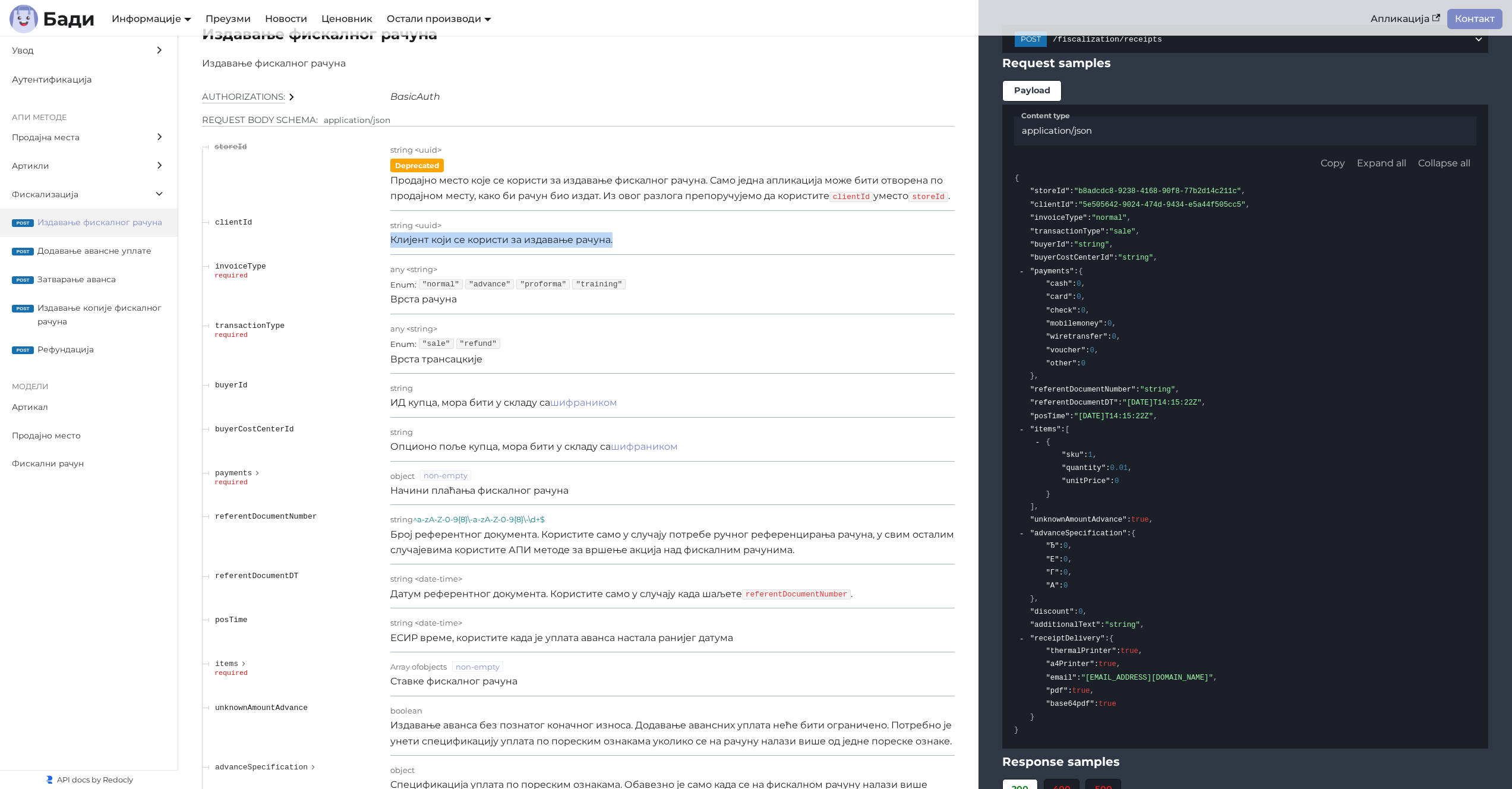
click at [532, 242] on p "Клијент који се користи за издавање рачуна." at bounding box center [673, 240] width 564 height 15
click at [584, 596] on p "Датум референтног документа. Користите само у случају када шаљете referentDocum…" at bounding box center [673, 594] width 564 height 15
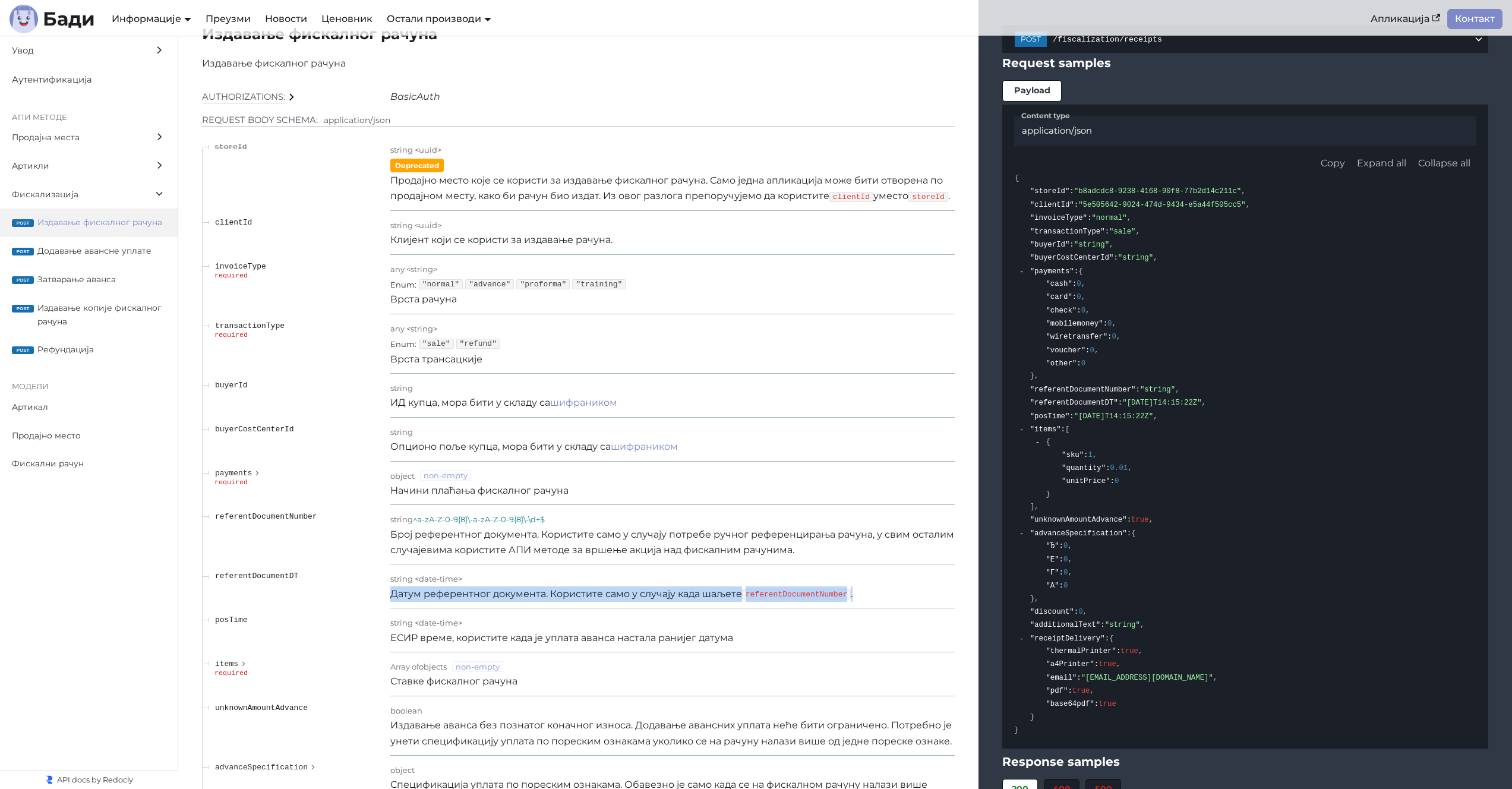
click at [584, 596] on p "Датум референтног документа. Користите само у случају када шаљете referentDocum…" at bounding box center [673, 594] width 564 height 15
click at [592, 597] on p "Датум референтног документа. Користите само у случају када шаљете referentDocum…" at bounding box center [673, 594] width 564 height 15
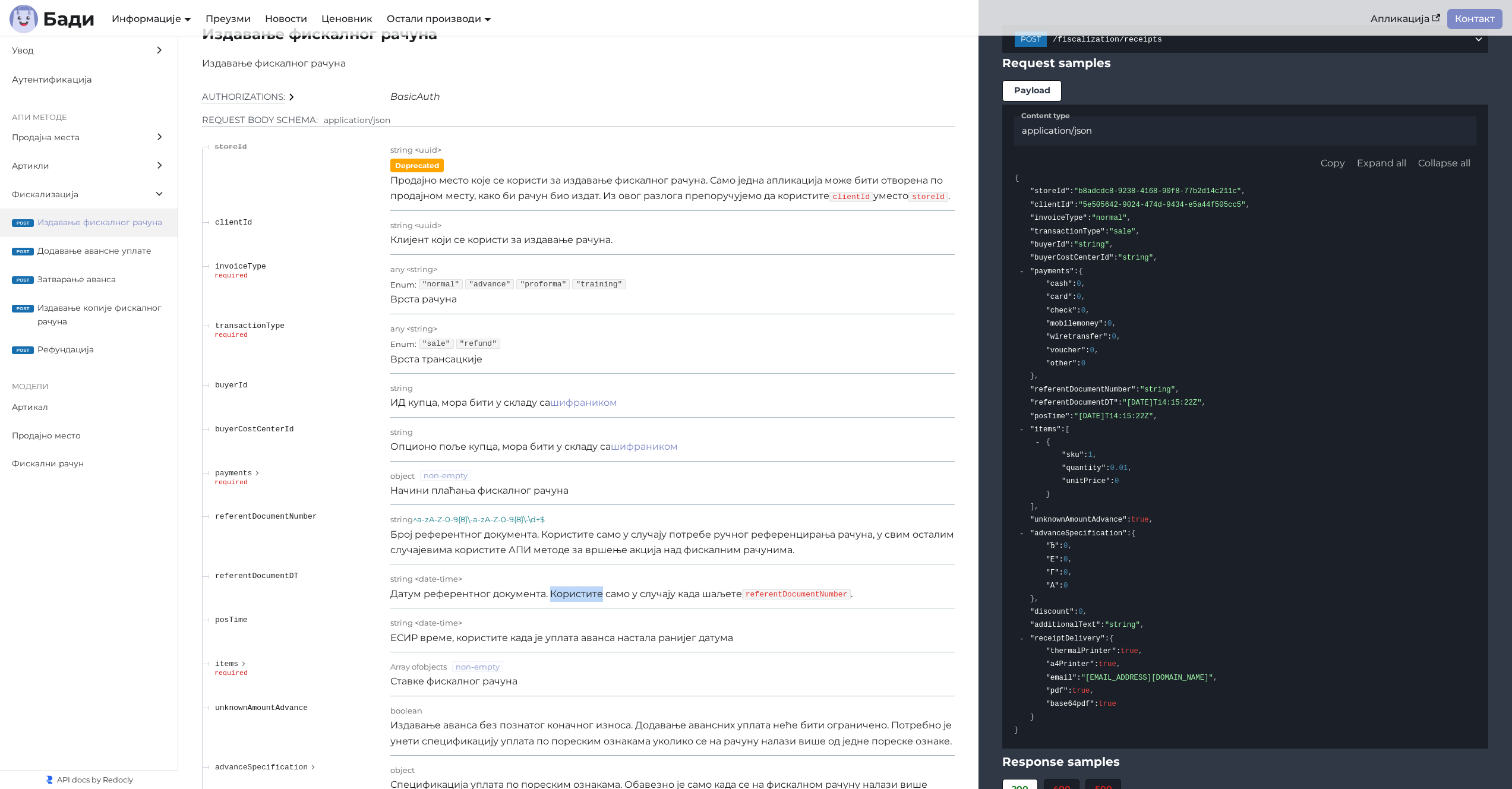
click at [592, 597] on p "Датум референтног документа. Користите само у случају када шаљете referentDocum…" at bounding box center [673, 594] width 564 height 15
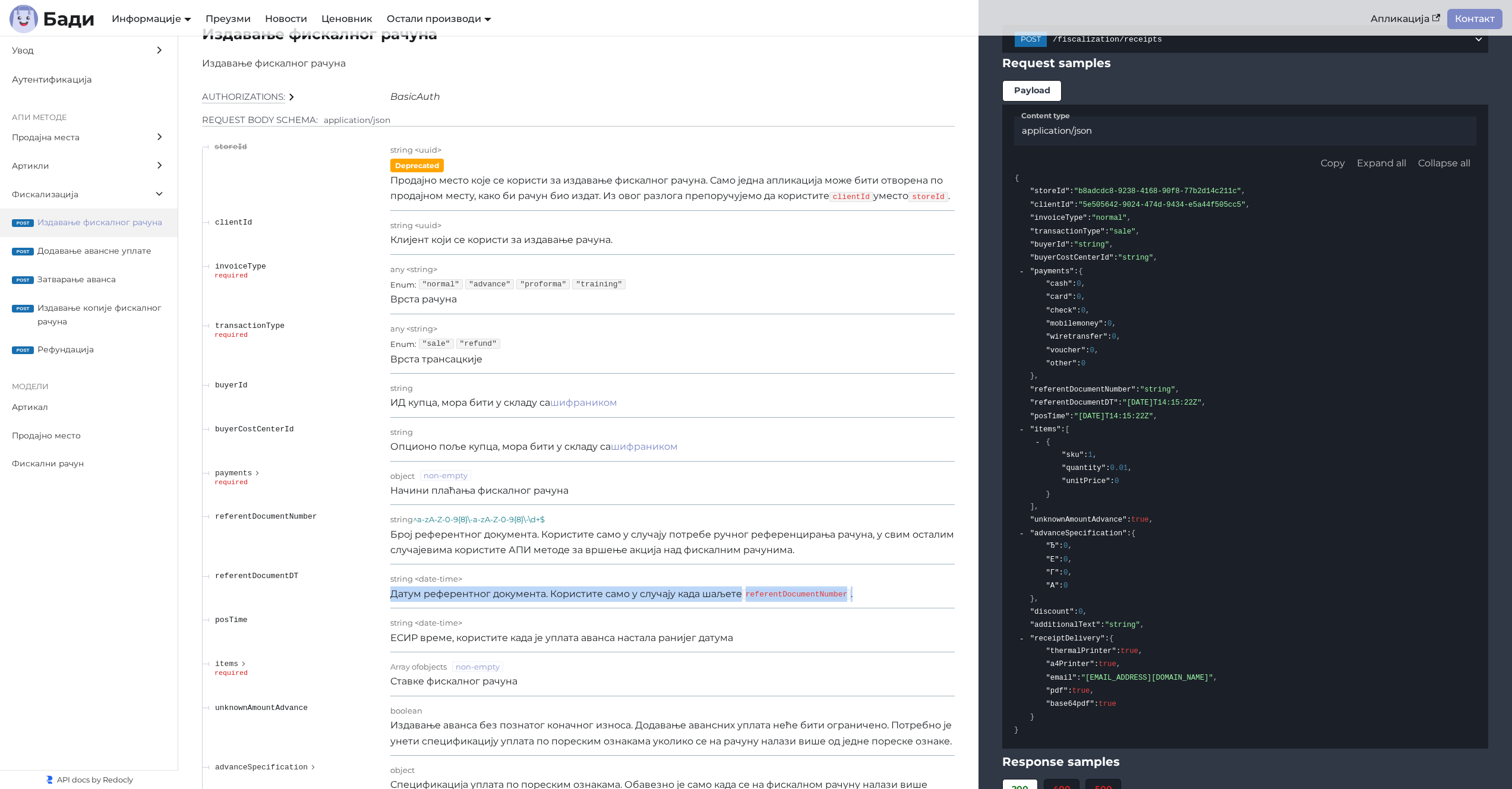
click at [592, 597] on p "Датум референтног документа. Користите само у случају када шаљете referentDocum…" at bounding box center [673, 594] width 564 height 15
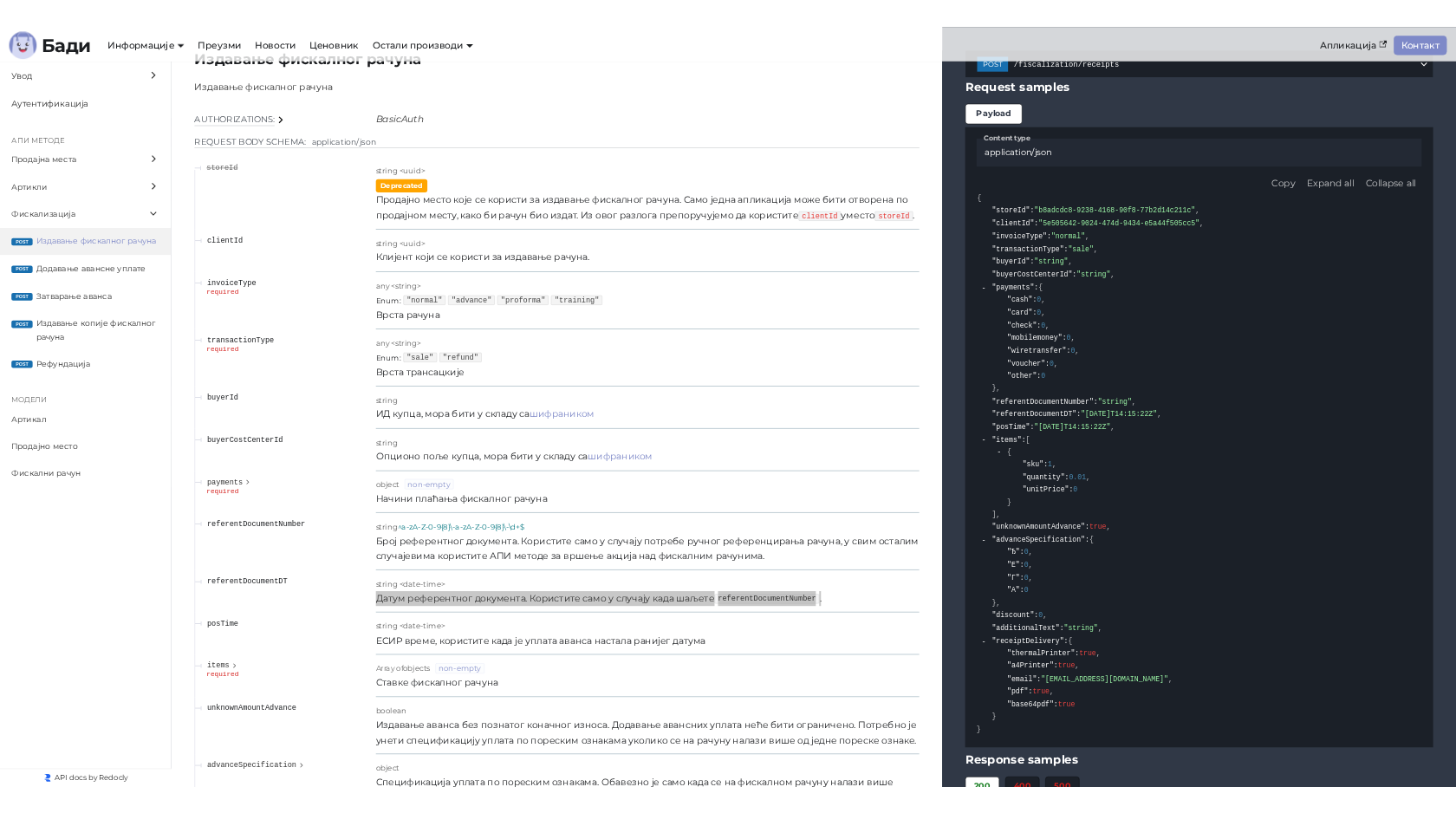
scroll to position [14939, 0]
